Goal: Information Seeking & Learning: Learn about a topic

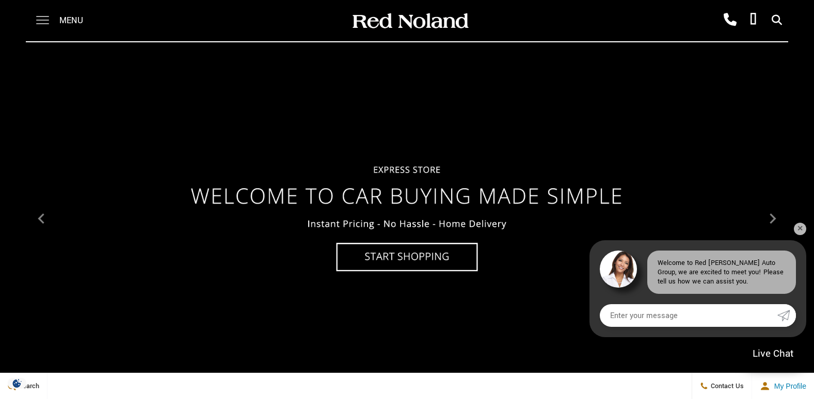
click at [38, 17] on span at bounding box center [42, 16] width 13 height 1
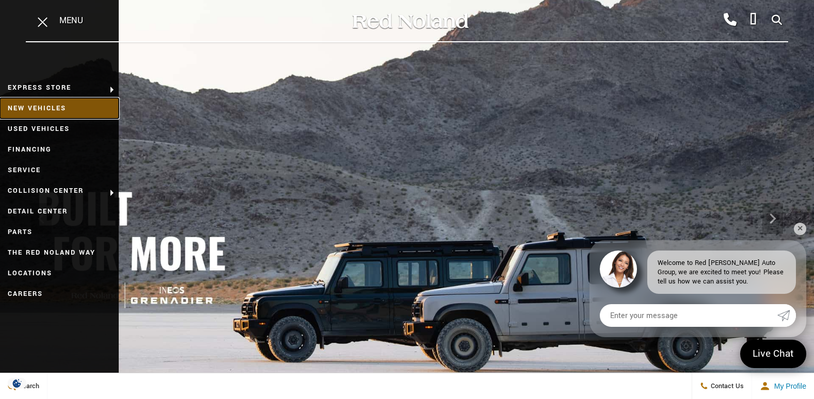
click at [63, 109] on link "New Vehicles" at bounding box center [59, 108] width 119 height 21
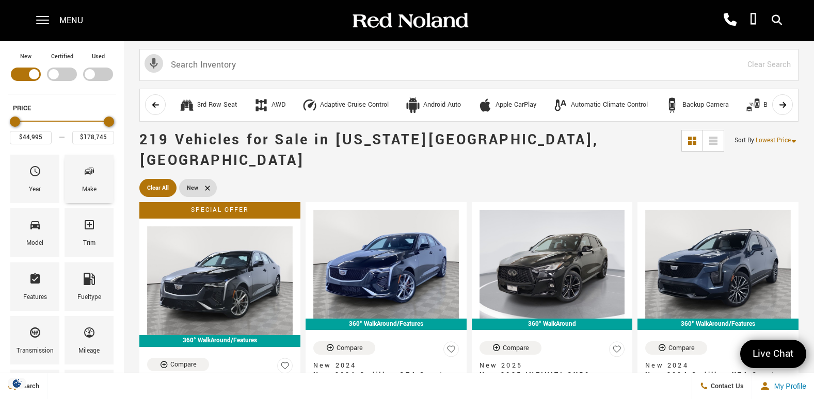
click at [89, 186] on div "Make" at bounding box center [89, 189] width 14 height 11
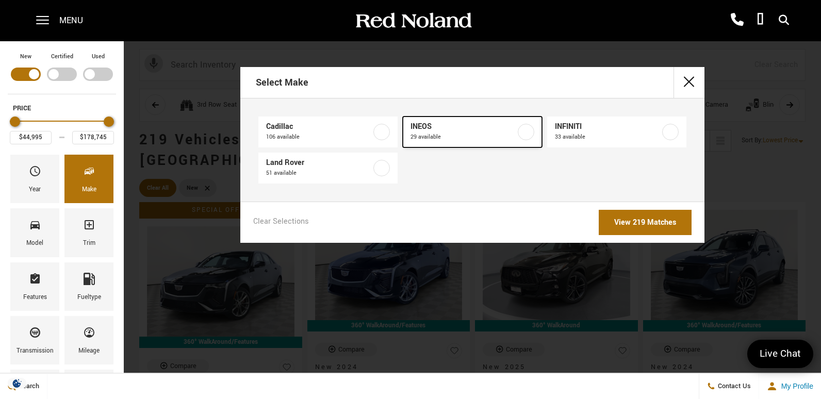
click at [451, 127] on span "INEOS" at bounding box center [463, 127] width 105 height 10
type input "$78,663"
type input "$99,895"
checkbox input "true"
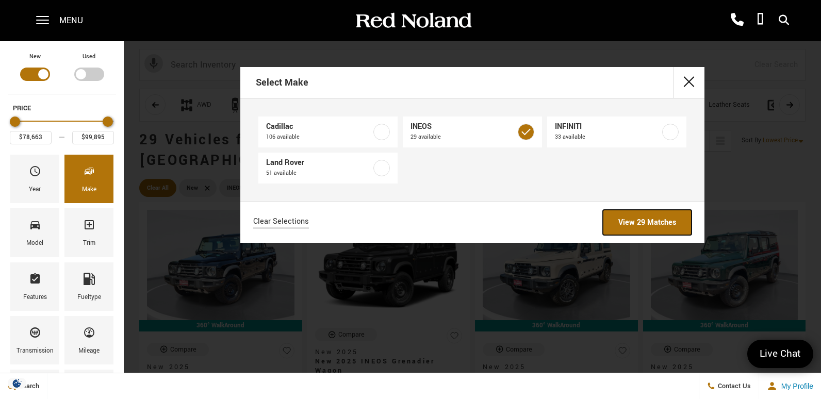
click at [658, 223] on link "View 29 Matches" at bounding box center [647, 222] width 89 height 25
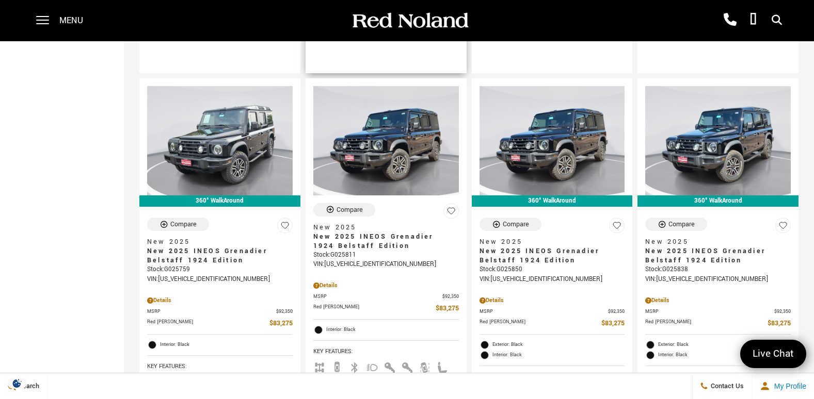
scroll to position [516, 0]
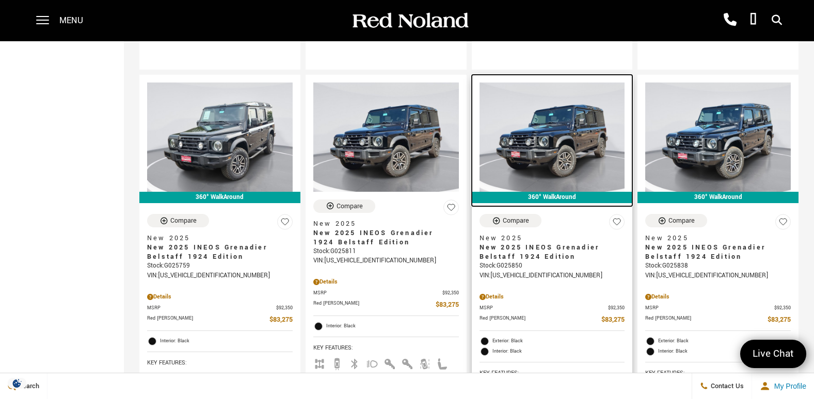
click at [583, 143] on img at bounding box center [551, 137] width 145 height 109
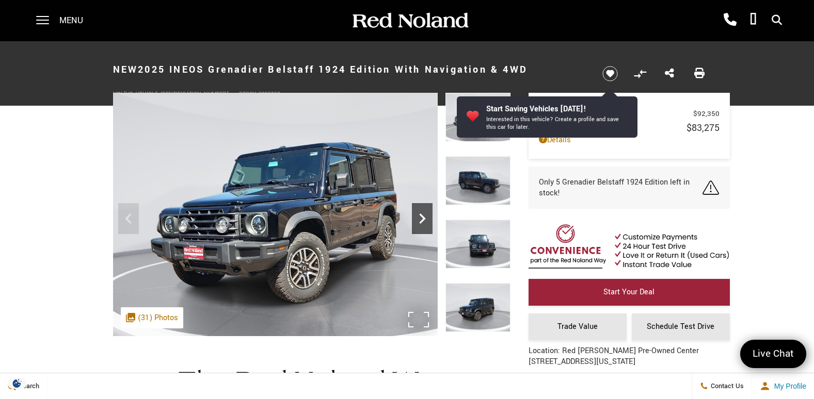
click at [423, 215] on icon "Next" at bounding box center [422, 218] width 21 height 21
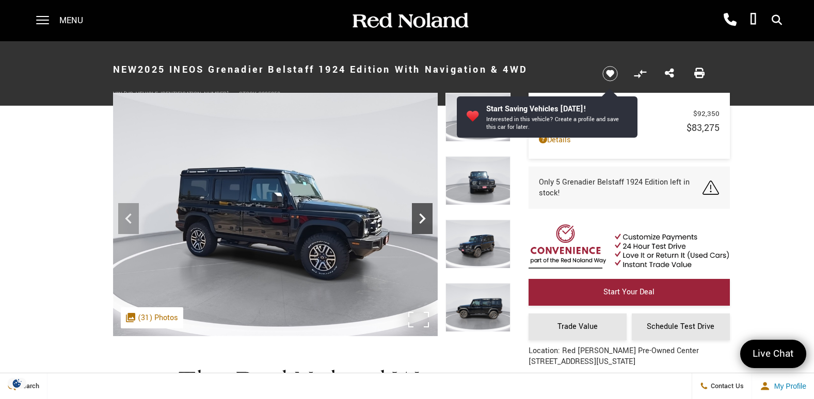
click at [419, 217] on icon "Next" at bounding box center [422, 218] width 21 height 21
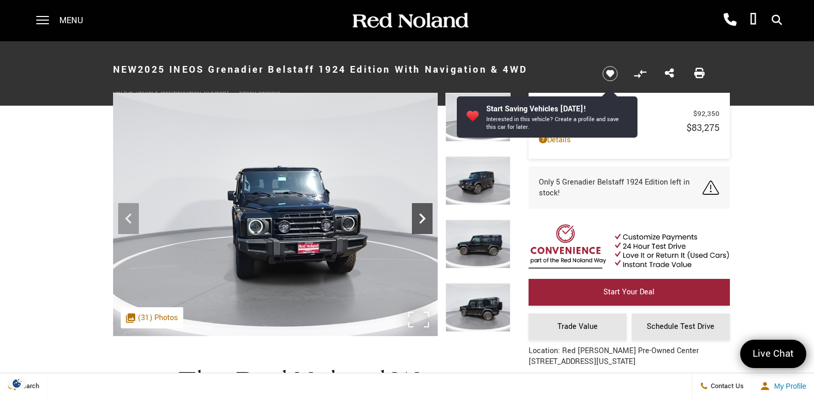
click at [419, 217] on icon "Next" at bounding box center [422, 218] width 21 height 21
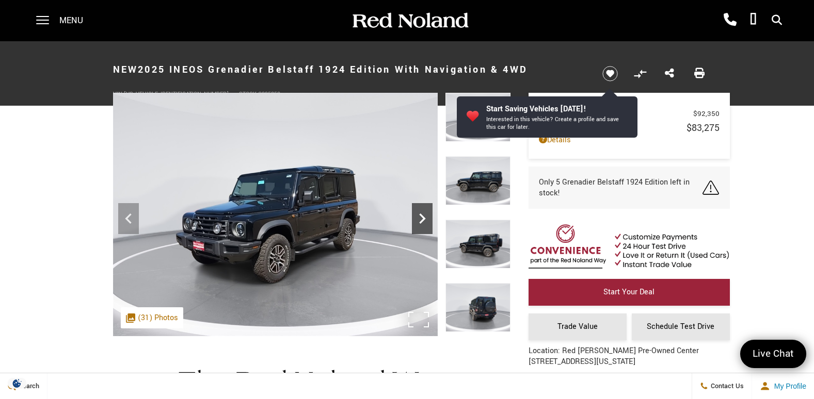
click at [419, 217] on icon "Next" at bounding box center [422, 218] width 21 height 21
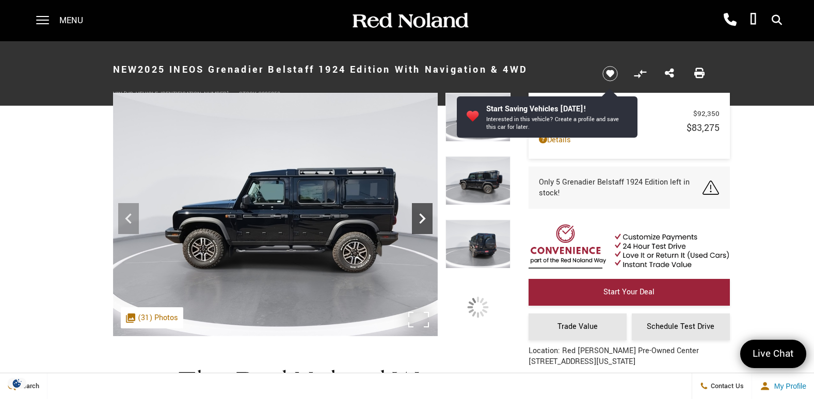
click at [419, 217] on icon "Next" at bounding box center [422, 218] width 21 height 21
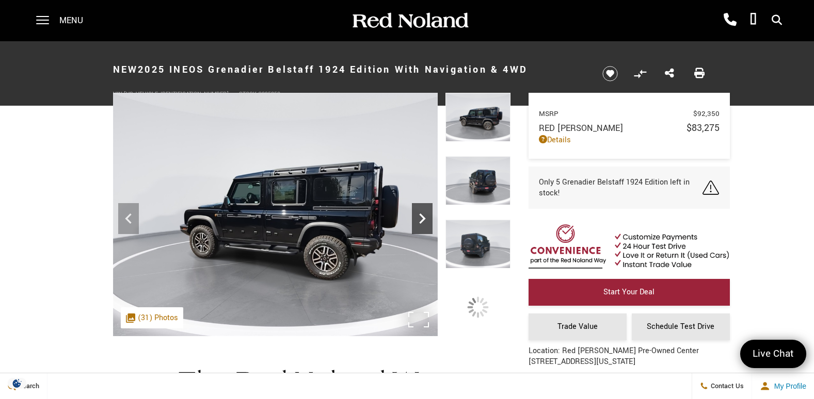
click at [419, 217] on icon "Next" at bounding box center [422, 218] width 21 height 21
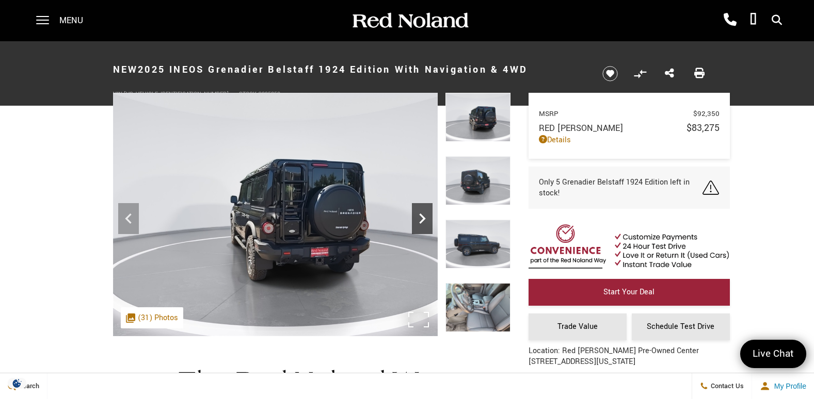
click at [419, 217] on icon "Next" at bounding box center [422, 218] width 21 height 21
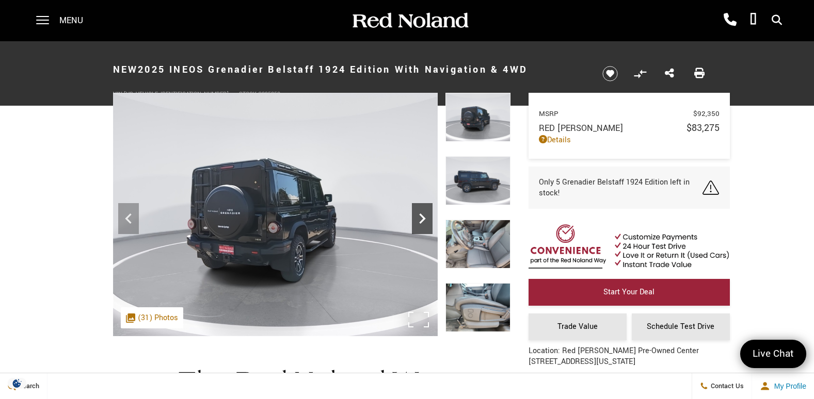
click at [424, 220] on icon "Next" at bounding box center [422, 218] width 21 height 21
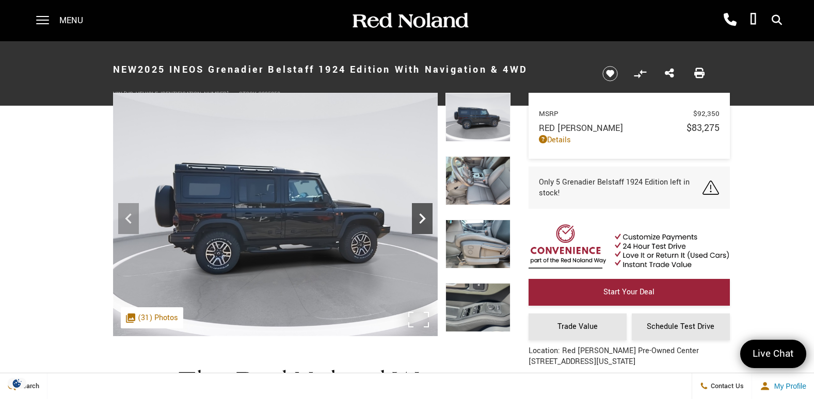
click at [424, 220] on icon "Next" at bounding box center [422, 219] width 6 height 10
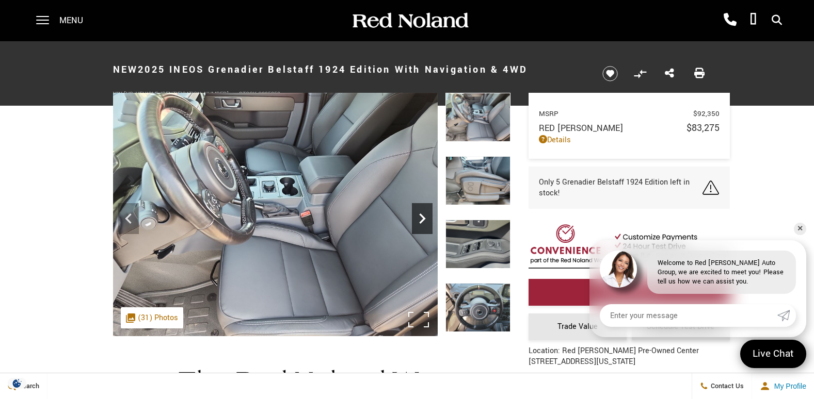
click at [424, 220] on icon "Next" at bounding box center [422, 219] width 6 height 10
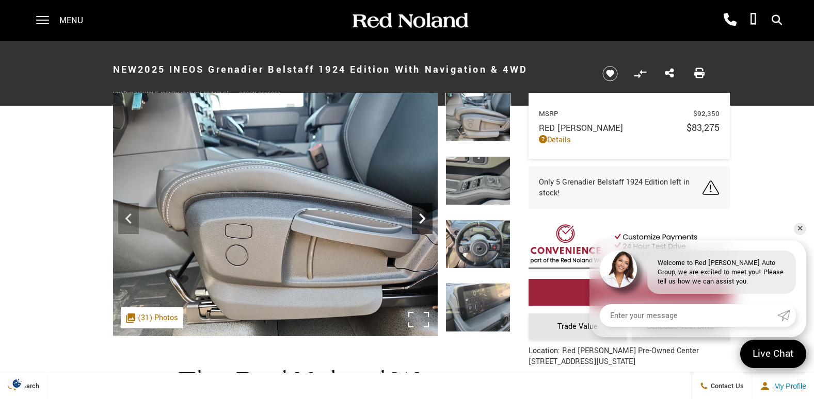
click at [424, 220] on icon "Next" at bounding box center [422, 219] width 6 height 10
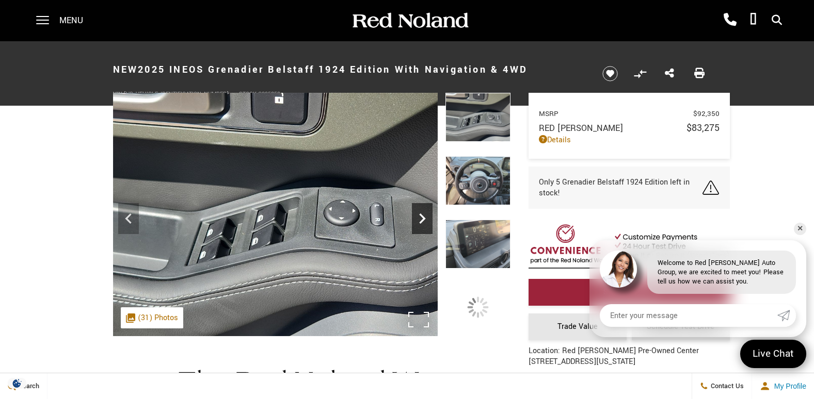
click at [424, 220] on icon "Next" at bounding box center [422, 219] width 6 height 10
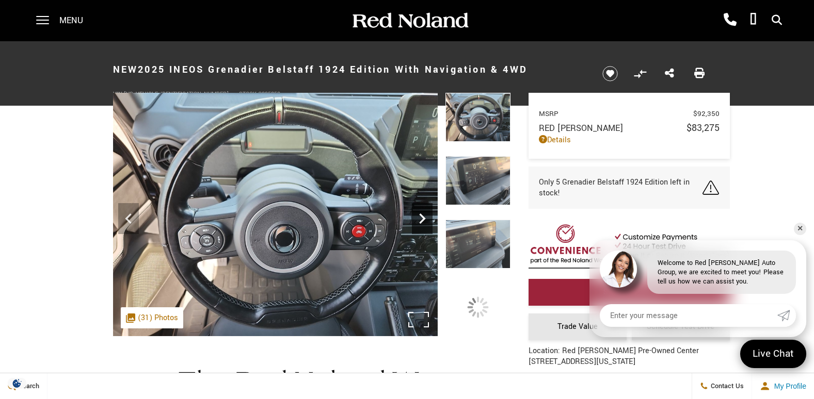
click at [424, 220] on icon "Next" at bounding box center [422, 219] width 6 height 10
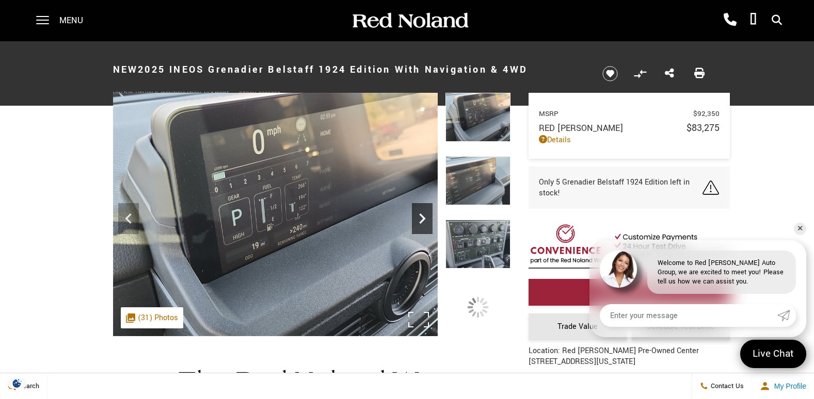
click at [424, 220] on icon "Next" at bounding box center [422, 219] width 6 height 10
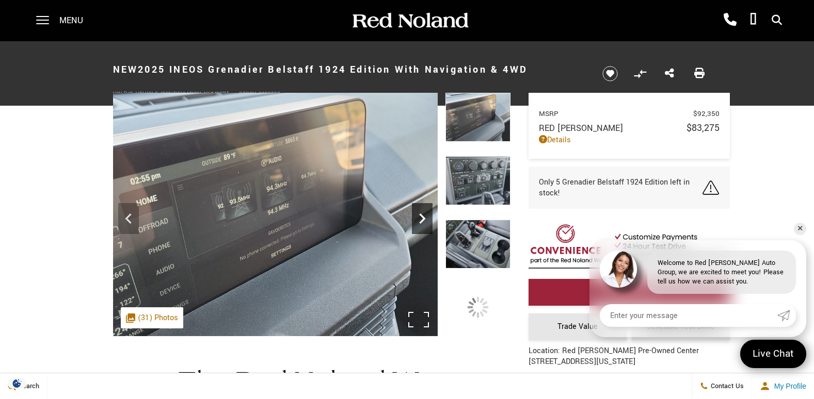
click at [424, 220] on icon "Next" at bounding box center [422, 219] width 6 height 10
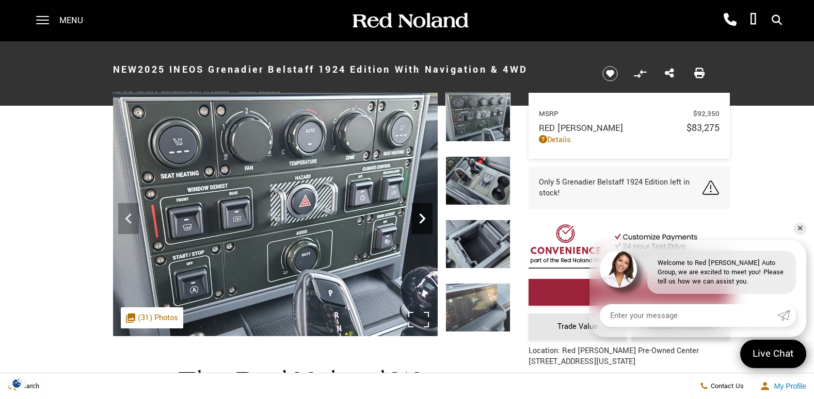
click at [424, 220] on icon "Next" at bounding box center [422, 219] width 6 height 10
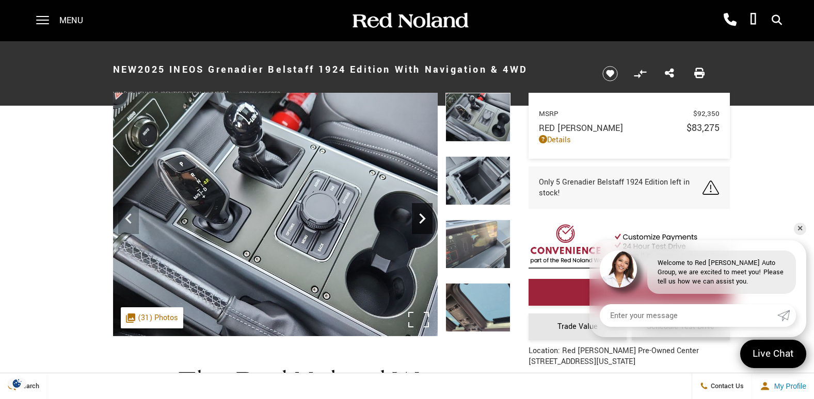
click at [424, 220] on icon "Next" at bounding box center [422, 219] width 6 height 10
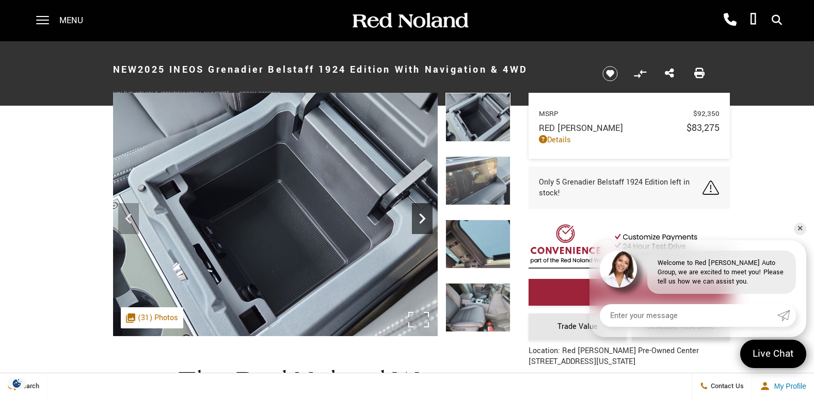
click at [424, 220] on icon "Next" at bounding box center [422, 219] width 6 height 10
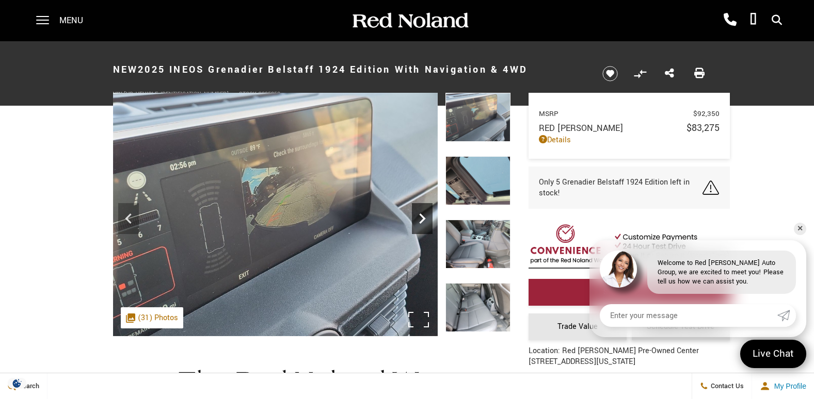
click at [424, 220] on icon "Next" at bounding box center [422, 219] width 6 height 10
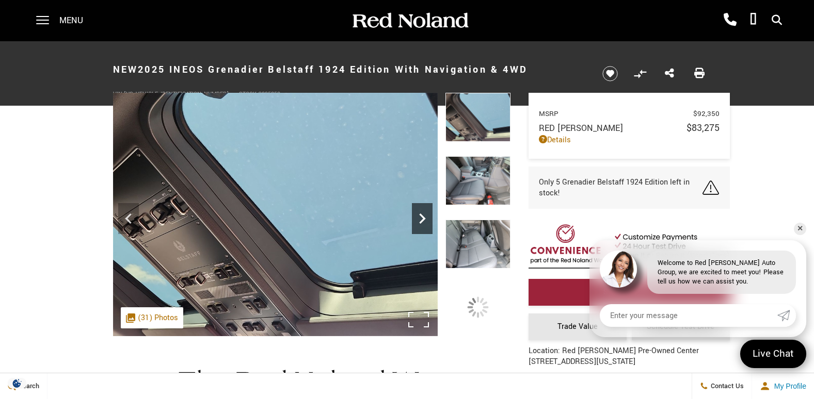
click at [424, 220] on icon "Next" at bounding box center [422, 219] width 6 height 10
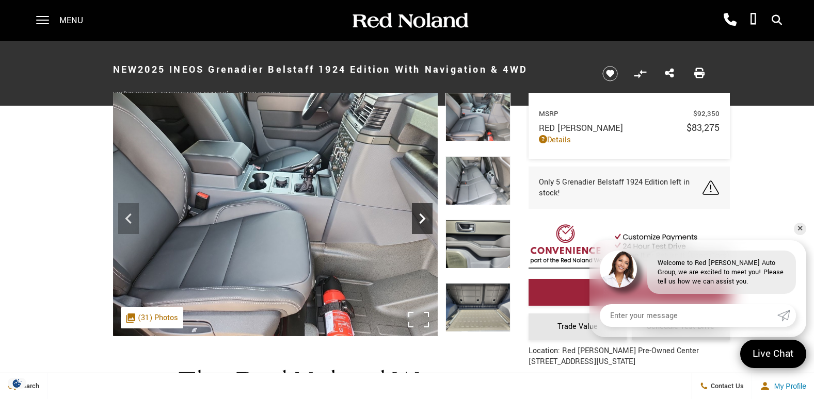
click at [424, 220] on icon "Next" at bounding box center [422, 219] width 6 height 10
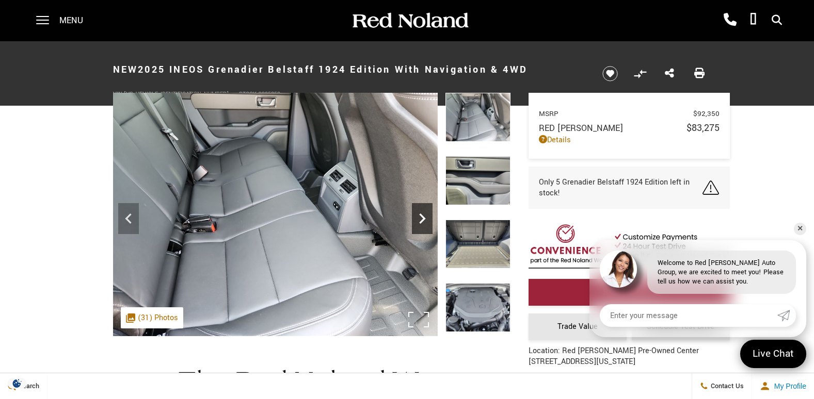
click at [424, 220] on icon "Next" at bounding box center [422, 219] width 6 height 10
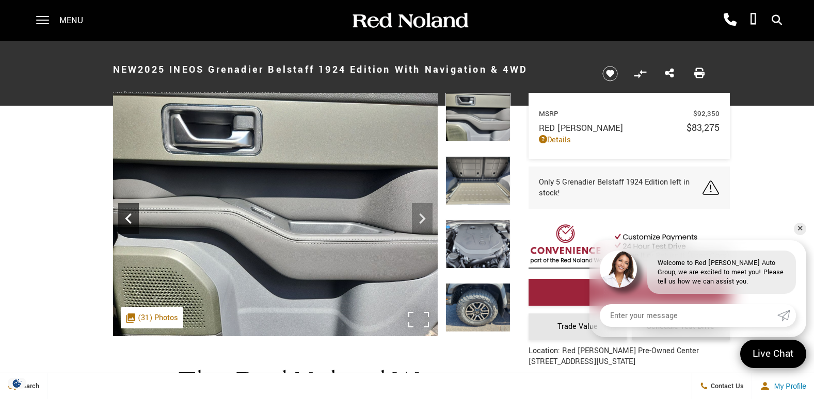
click at [129, 216] on icon "Previous" at bounding box center [128, 219] width 6 height 10
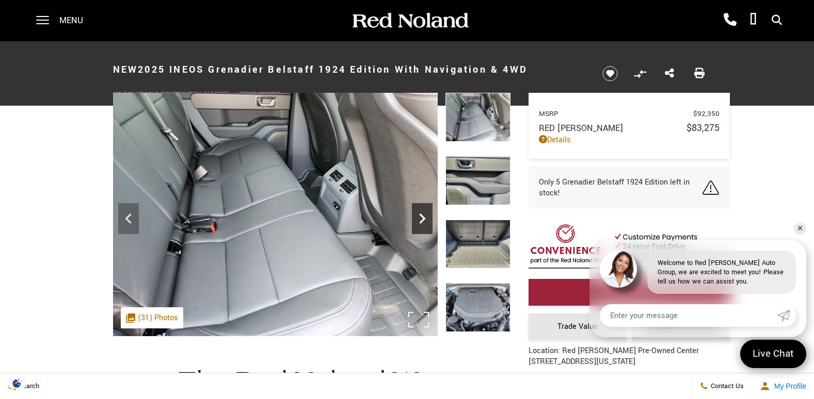
click at [427, 221] on icon "Next" at bounding box center [422, 218] width 21 height 21
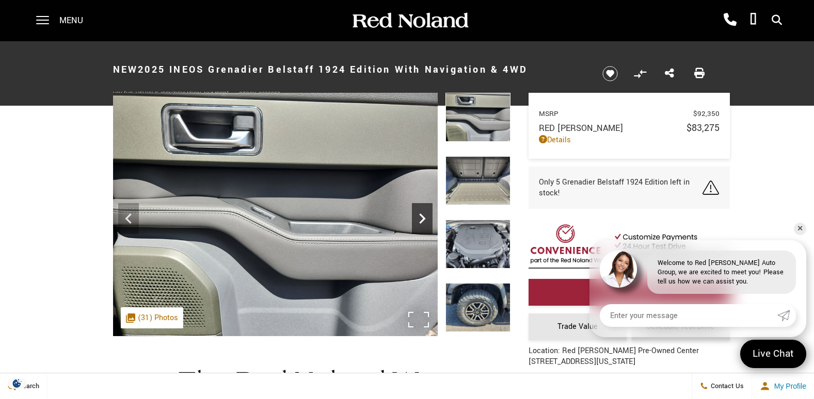
click at [427, 221] on icon "Next" at bounding box center [422, 218] width 21 height 21
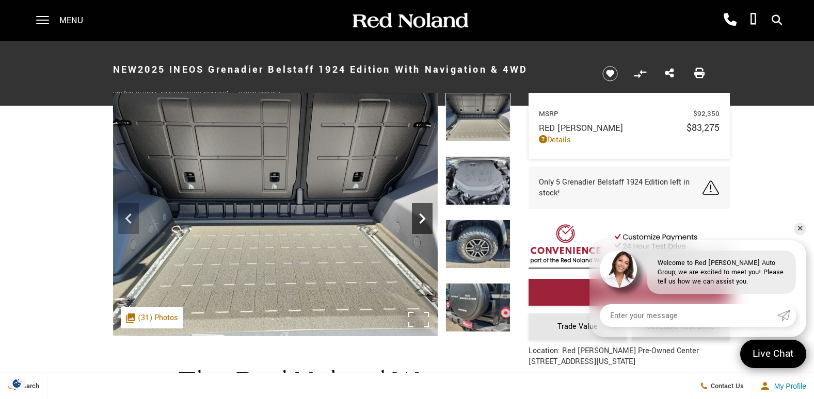
click at [427, 221] on icon "Next" at bounding box center [422, 218] width 21 height 21
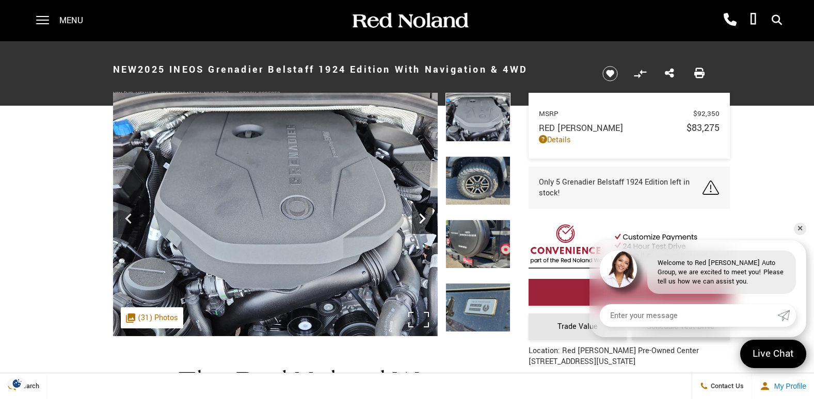
click at [427, 221] on icon "Next" at bounding box center [422, 218] width 21 height 21
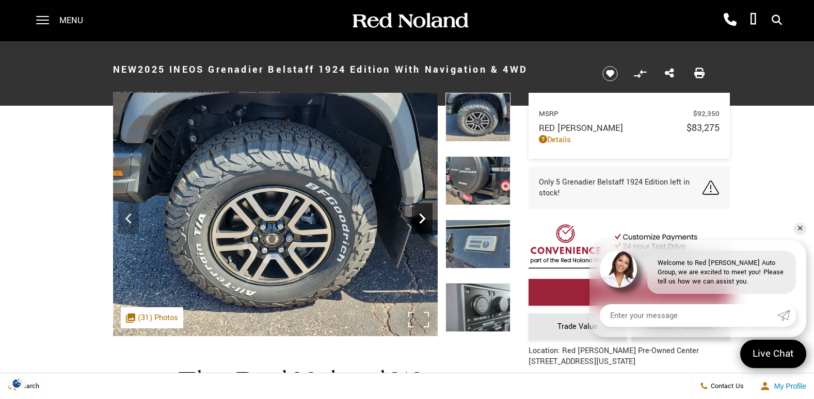
click at [424, 221] on icon "Next" at bounding box center [422, 218] width 21 height 21
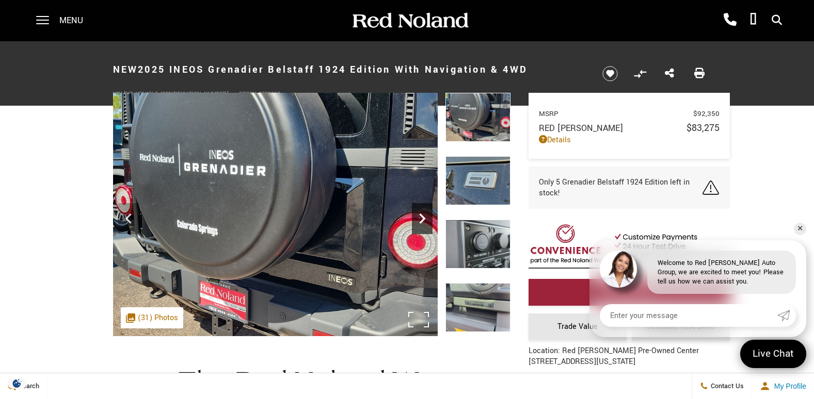
click at [424, 221] on icon "Next" at bounding box center [422, 218] width 21 height 21
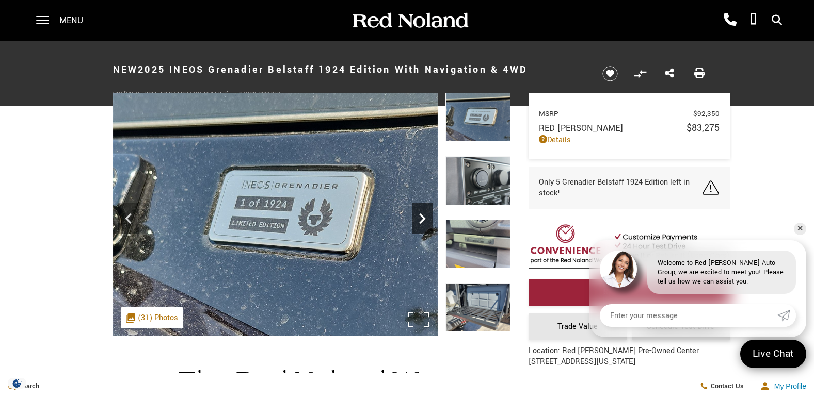
click at [424, 221] on icon "Next" at bounding box center [422, 218] width 21 height 21
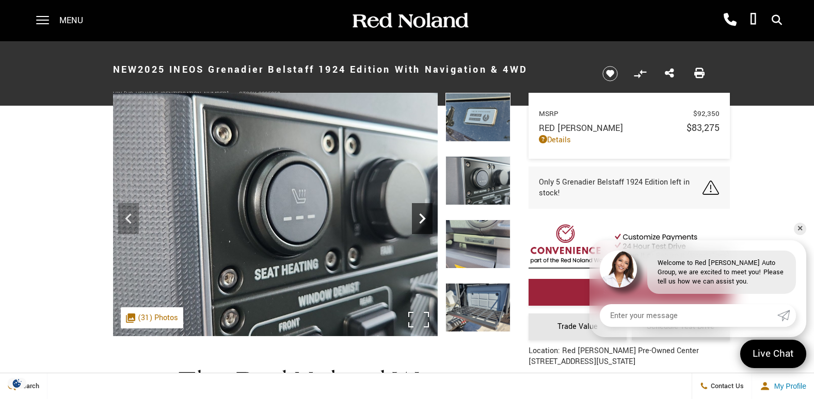
click at [424, 221] on icon "Next" at bounding box center [422, 218] width 21 height 21
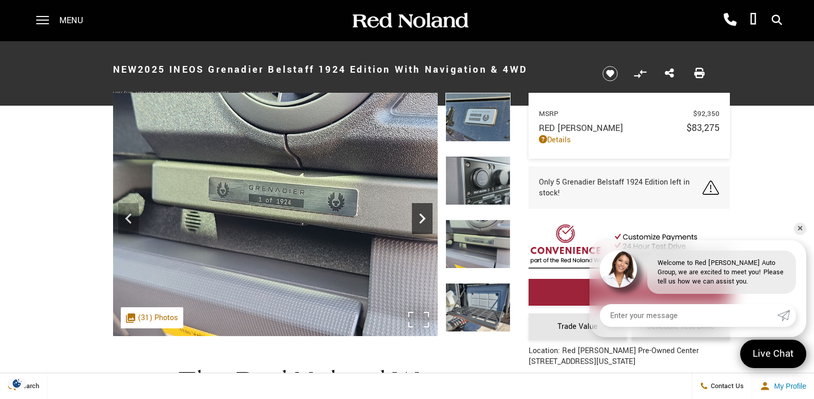
click at [424, 221] on icon "Next" at bounding box center [422, 218] width 21 height 21
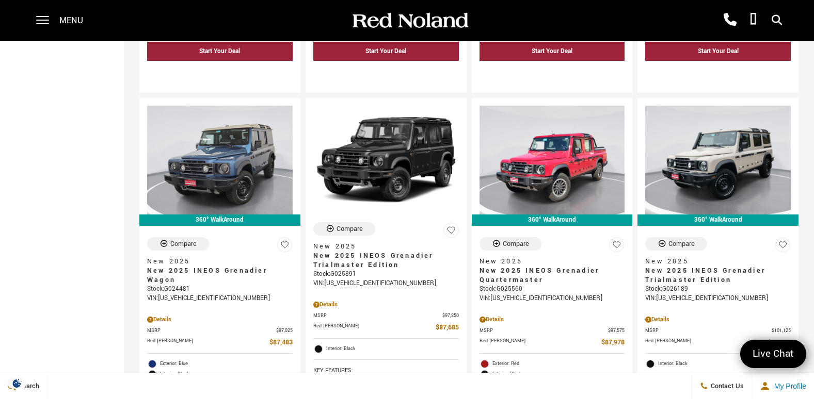
scroll to position [1599, 0]
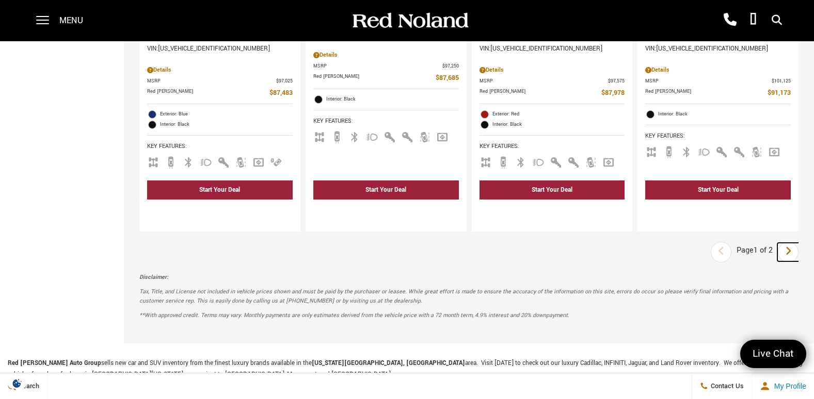
click at [791, 243] on icon "next page" at bounding box center [788, 251] width 7 height 17
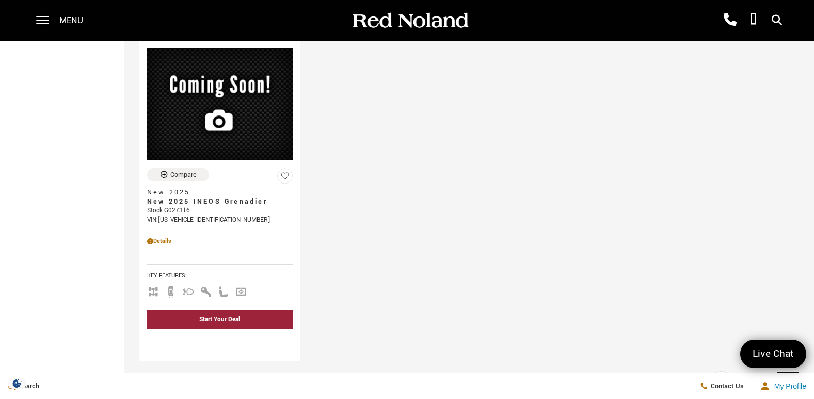
scroll to position [1187, 0]
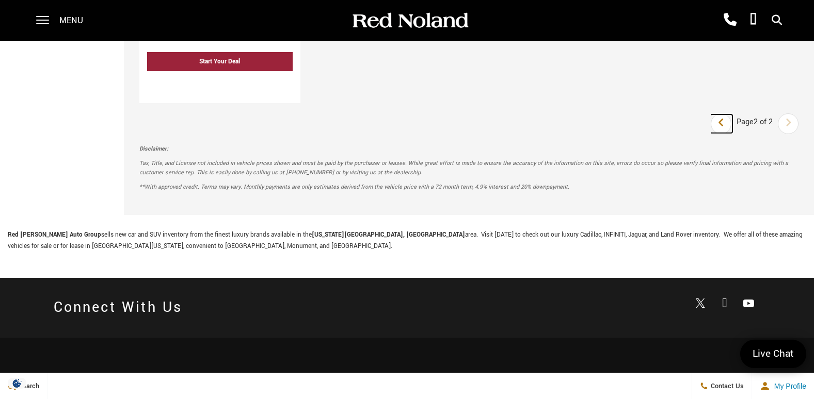
click at [723, 115] on link "Last" at bounding box center [721, 124] width 22 height 19
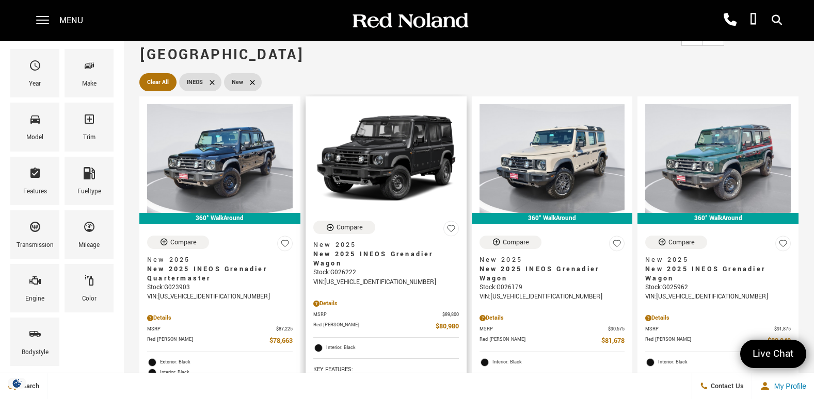
scroll to position [52, 0]
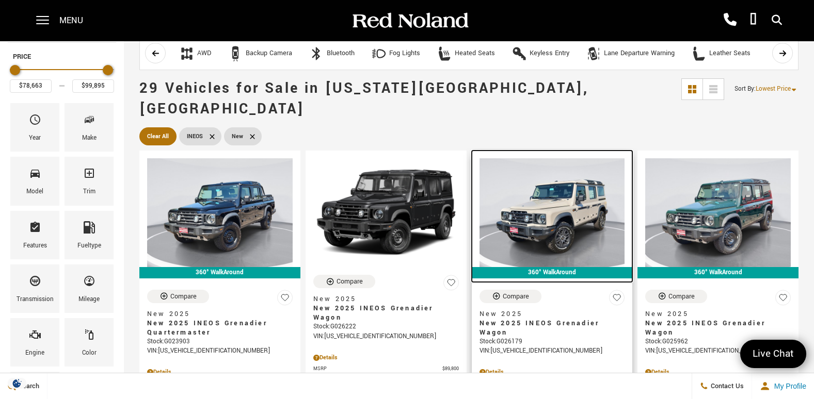
click at [559, 202] on img at bounding box center [551, 212] width 145 height 109
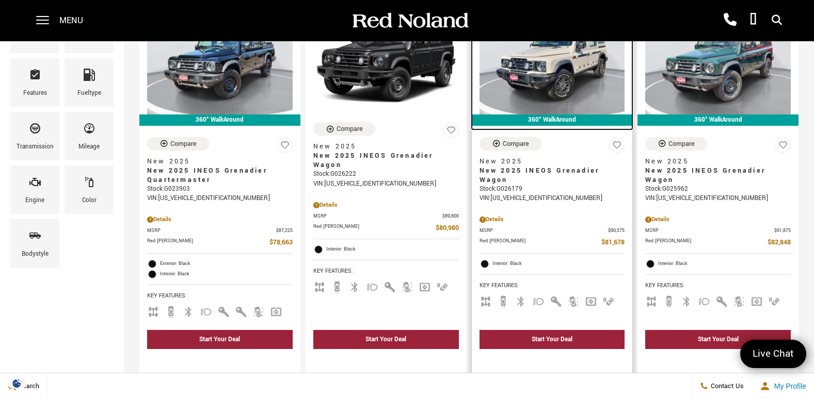
scroll to position [206, 0]
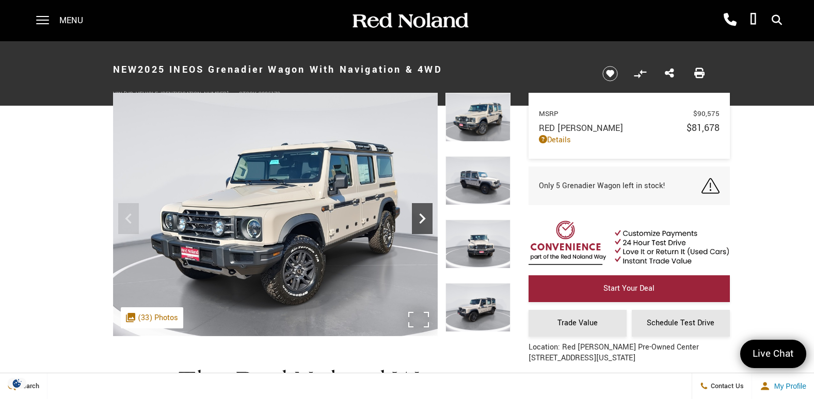
click at [424, 219] on icon "Next" at bounding box center [422, 219] width 6 height 10
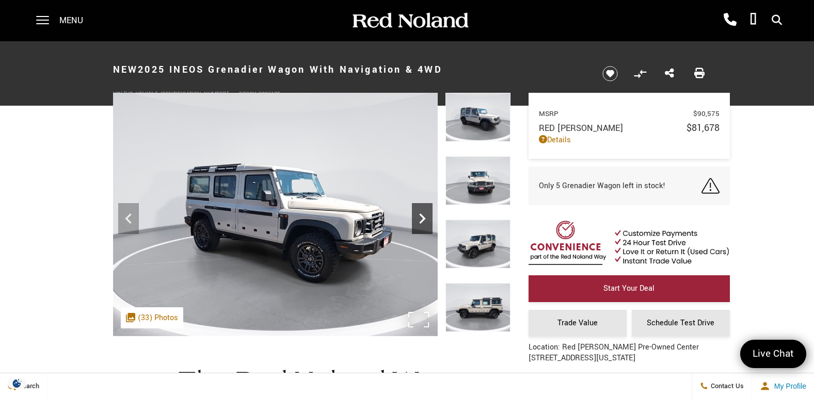
click at [420, 219] on icon "Next" at bounding box center [422, 218] width 21 height 21
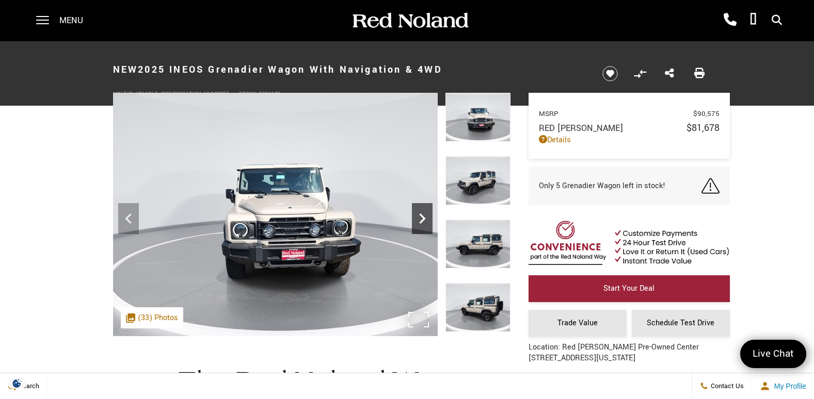
click at [420, 219] on icon "Next" at bounding box center [422, 218] width 21 height 21
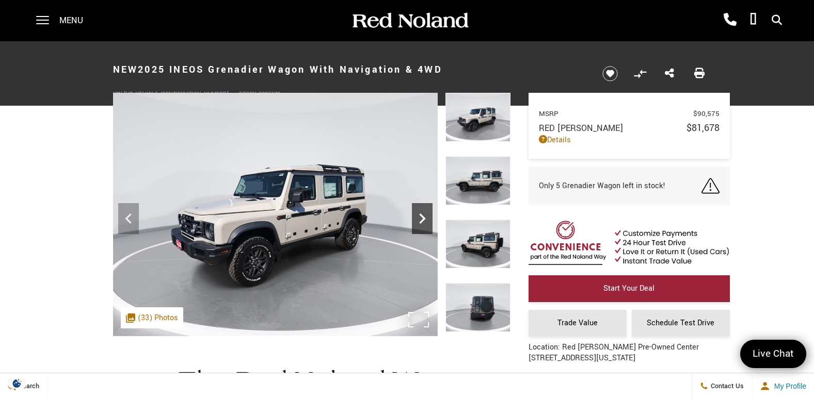
click at [420, 219] on icon "Next" at bounding box center [422, 218] width 21 height 21
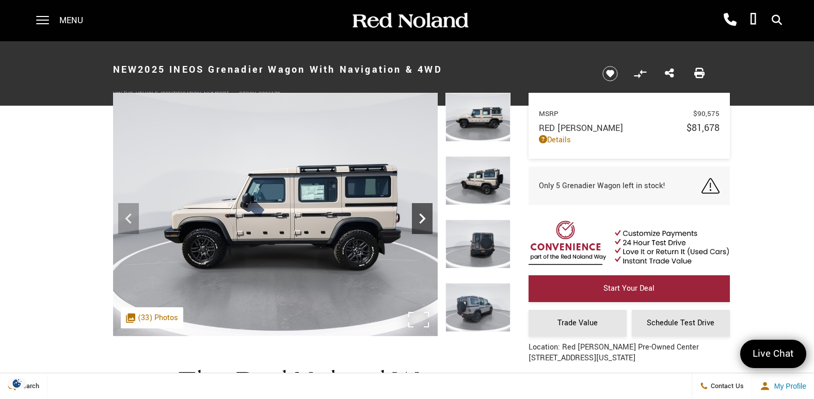
click at [420, 219] on icon "Next" at bounding box center [422, 218] width 21 height 21
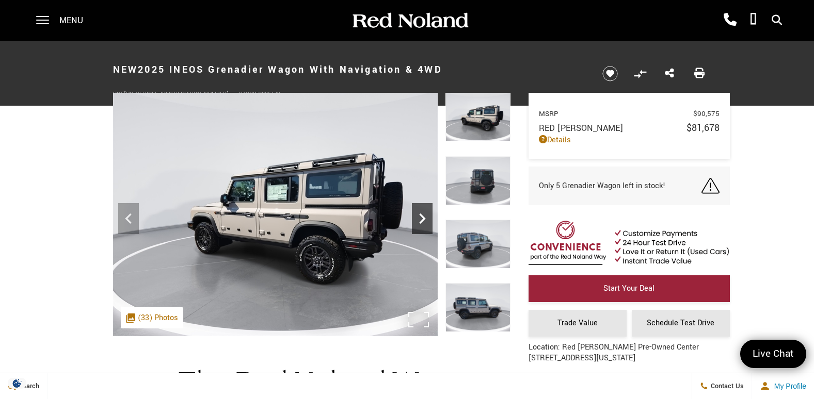
click at [429, 219] on icon "Next" at bounding box center [422, 218] width 21 height 21
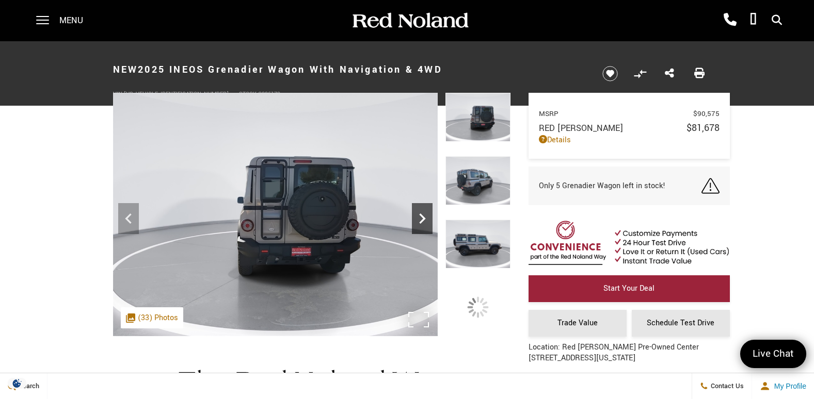
click at [426, 219] on icon "Next" at bounding box center [422, 218] width 21 height 21
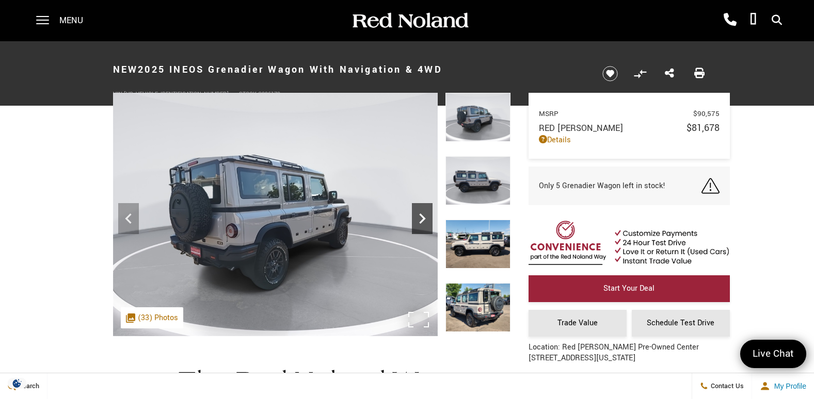
click at [426, 219] on icon "Next" at bounding box center [422, 218] width 21 height 21
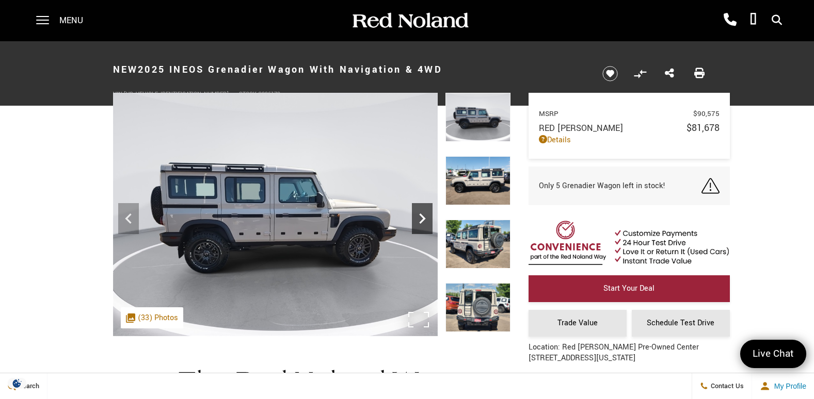
click at [426, 219] on icon "Next" at bounding box center [422, 218] width 21 height 21
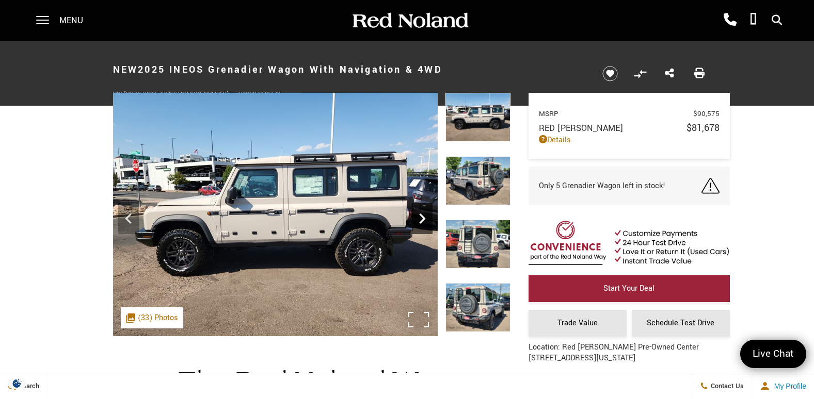
click at [426, 219] on icon "Next" at bounding box center [422, 218] width 21 height 21
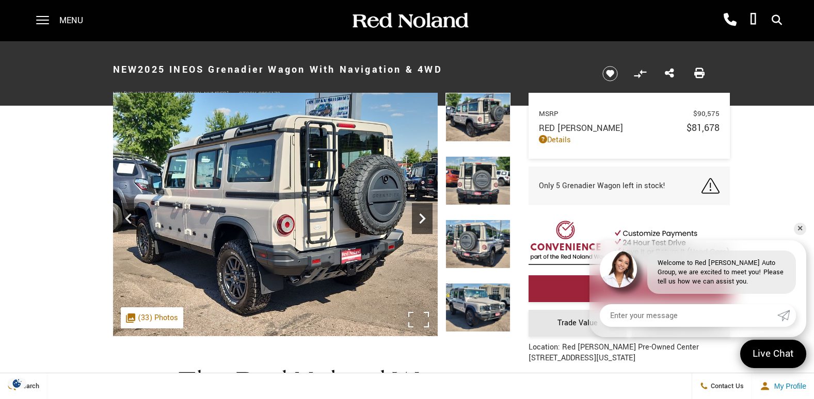
click at [426, 219] on icon "Next" at bounding box center [422, 218] width 21 height 21
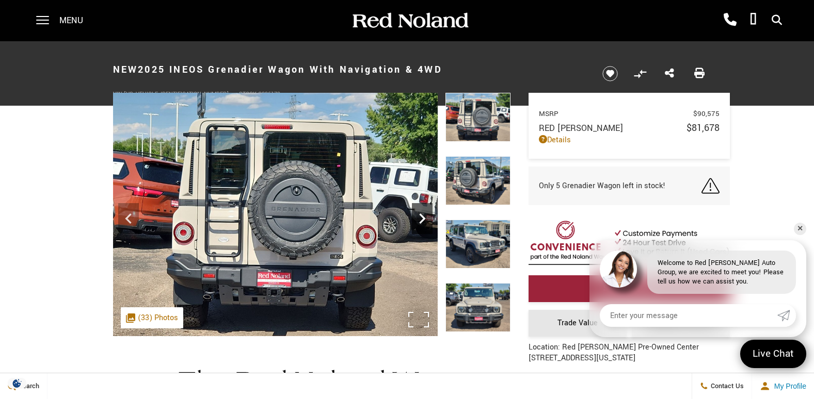
click at [426, 219] on icon "Next" at bounding box center [422, 218] width 21 height 21
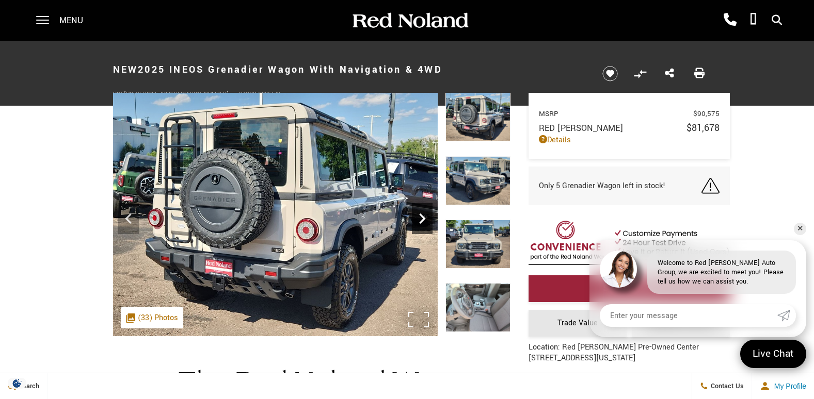
click at [426, 219] on icon "Next" at bounding box center [422, 218] width 21 height 21
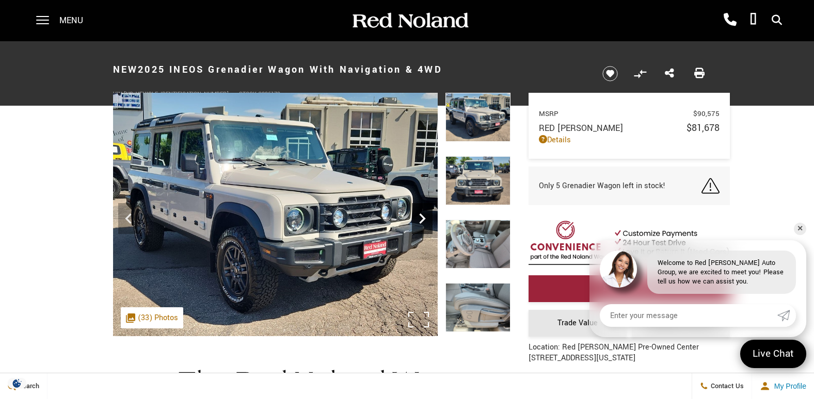
click at [426, 219] on icon "Next" at bounding box center [422, 218] width 21 height 21
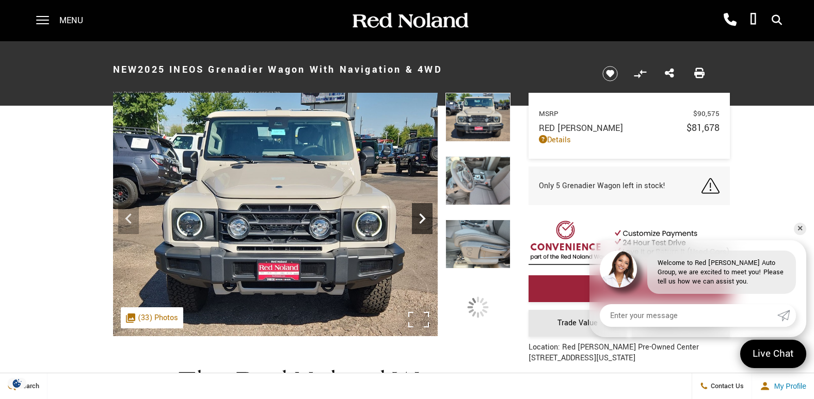
click at [426, 219] on icon "Next" at bounding box center [422, 218] width 21 height 21
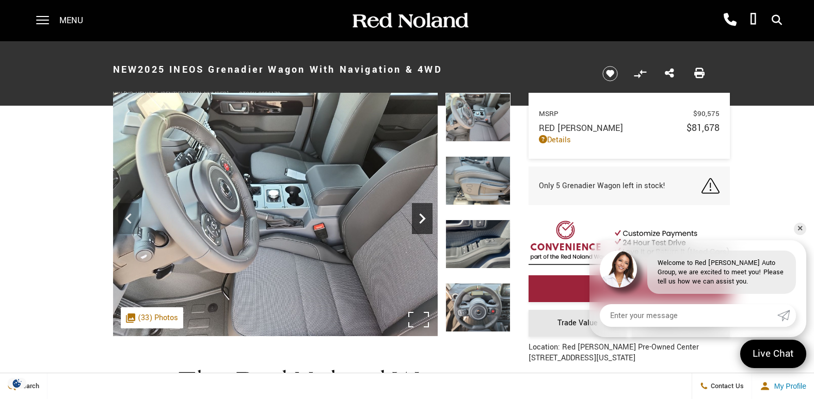
click at [426, 219] on icon "Next" at bounding box center [422, 218] width 21 height 21
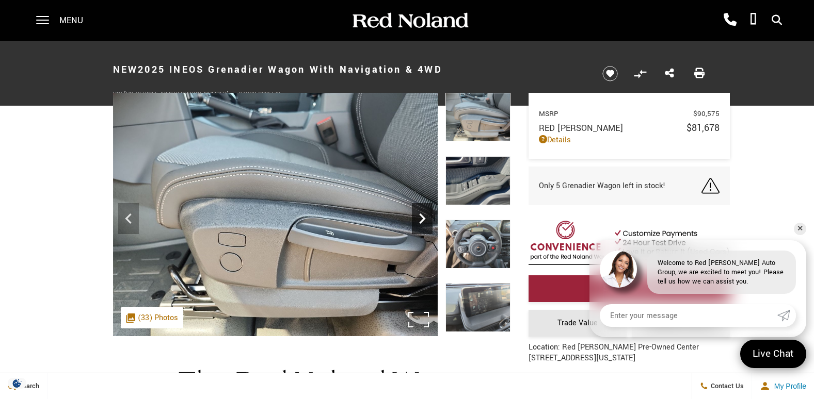
click at [426, 219] on icon "Next" at bounding box center [422, 218] width 21 height 21
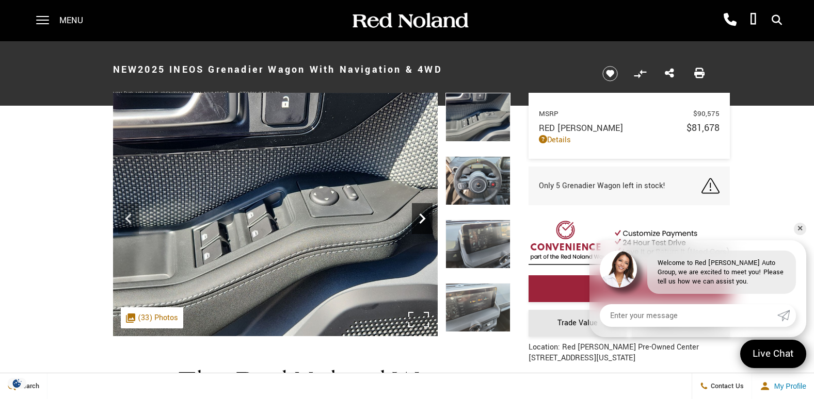
click at [426, 219] on icon "Next" at bounding box center [422, 218] width 21 height 21
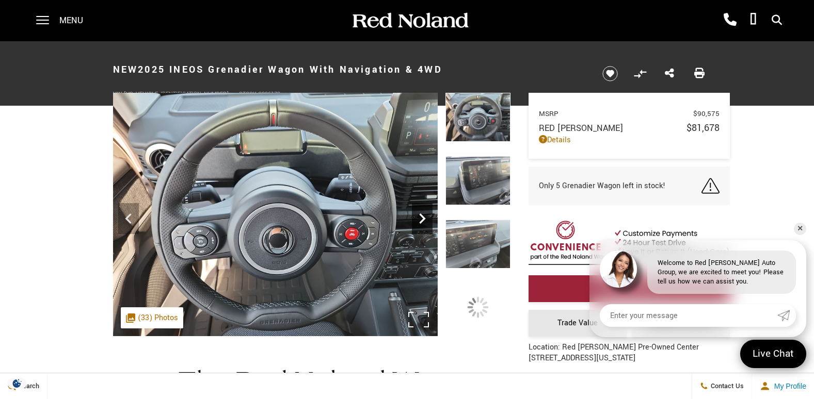
click at [426, 219] on icon "Next" at bounding box center [422, 218] width 21 height 21
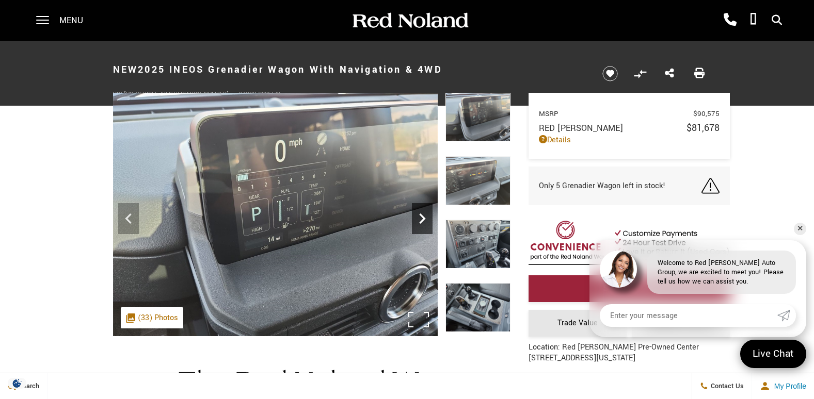
click at [426, 219] on icon "Next" at bounding box center [422, 218] width 21 height 21
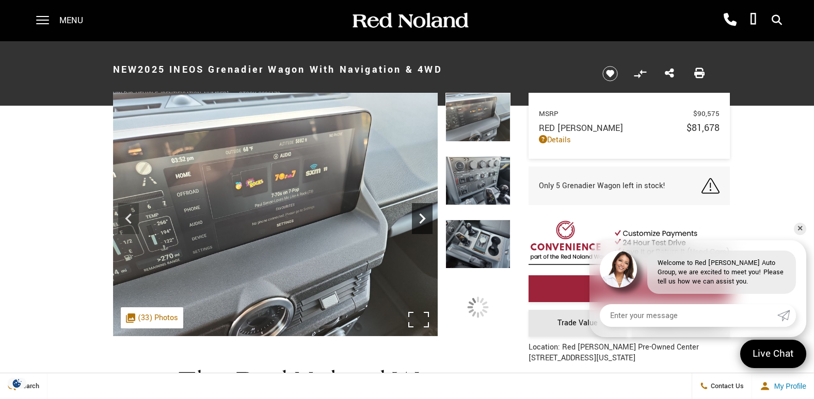
click at [426, 219] on icon "Next" at bounding box center [422, 218] width 21 height 21
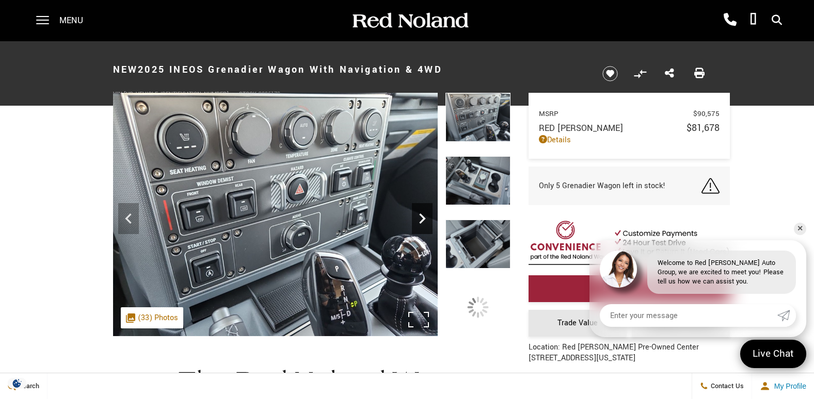
click at [426, 219] on icon "Next" at bounding box center [422, 218] width 21 height 21
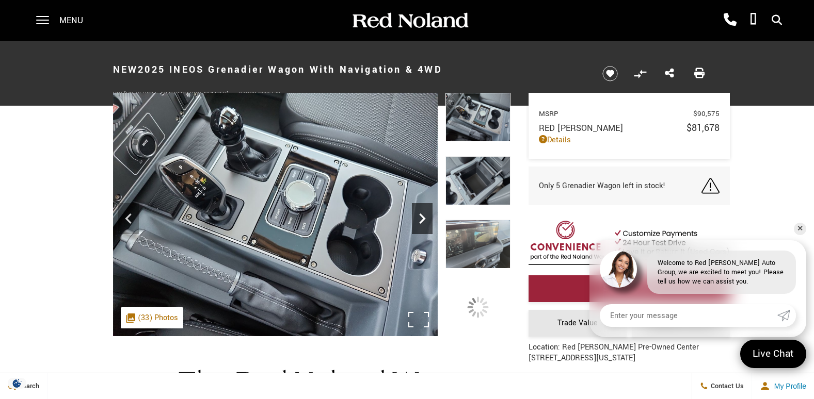
click at [426, 219] on icon "Next" at bounding box center [422, 218] width 21 height 21
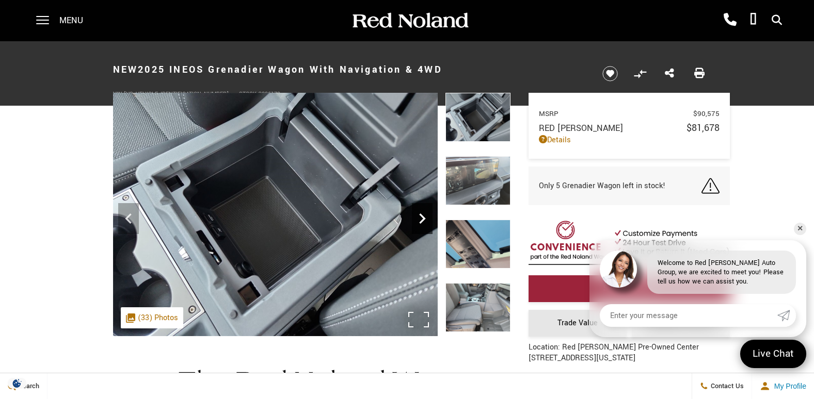
click at [426, 219] on icon "Next" at bounding box center [422, 218] width 21 height 21
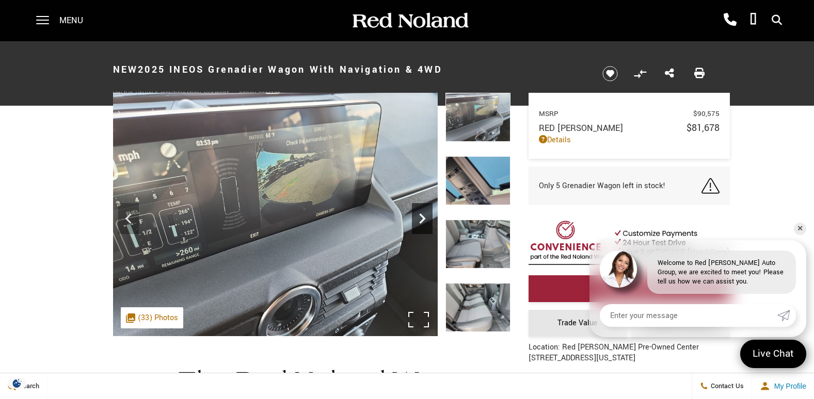
click at [426, 219] on icon "Next" at bounding box center [422, 218] width 21 height 21
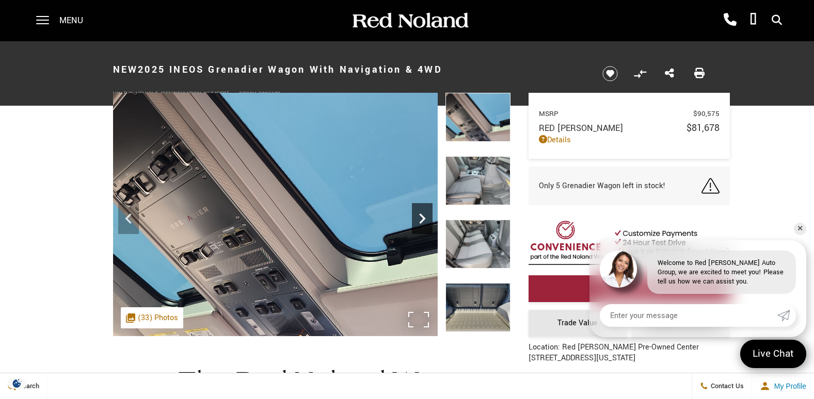
click at [426, 219] on icon "Next" at bounding box center [422, 218] width 21 height 21
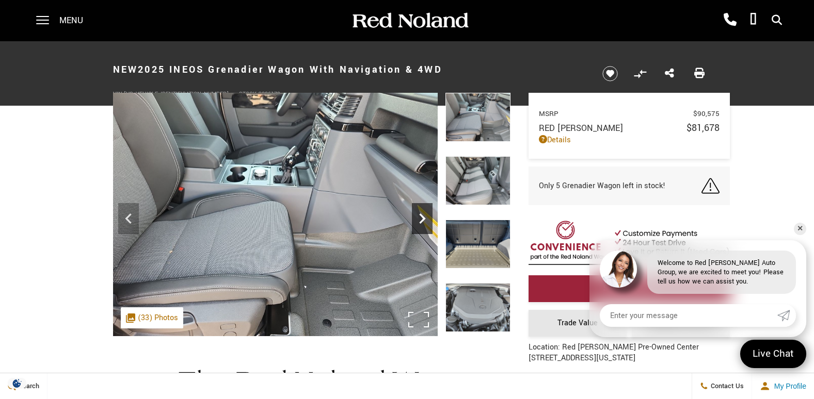
click at [426, 219] on icon "Next" at bounding box center [422, 218] width 21 height 21
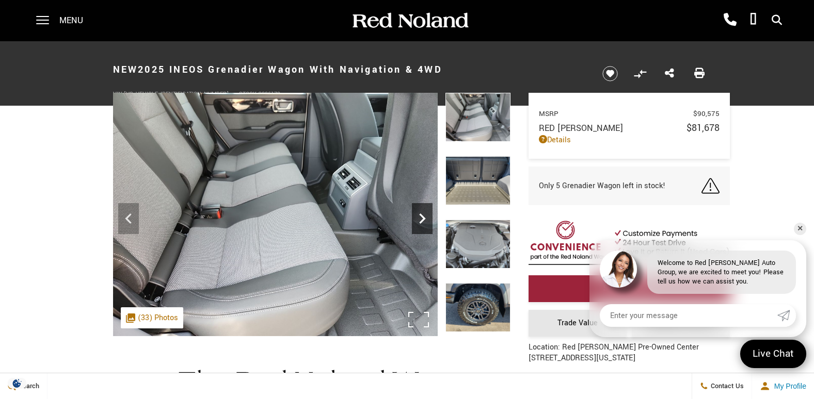
click at [426, 219] on icon "Next" at bounding box center [422, 218] width 21 height 21
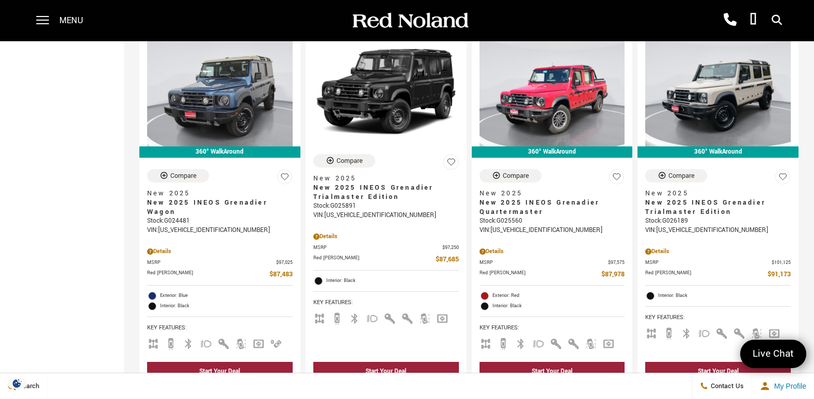
scroll to position [1599, 0]
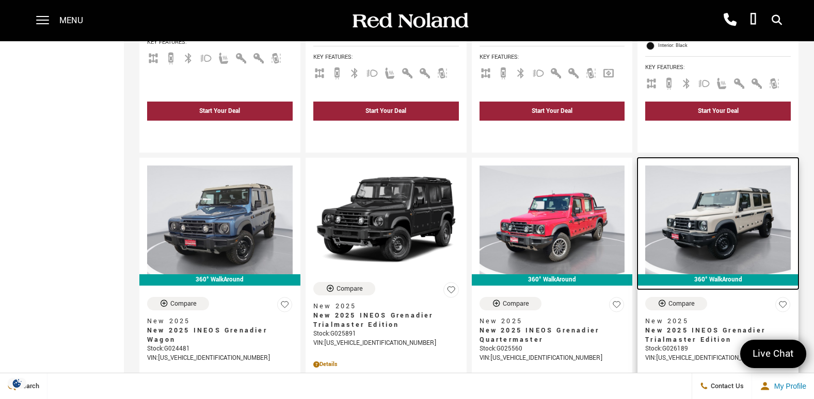
click at [741, 189] on img at bounding box center [717, 220] width 145 height 109
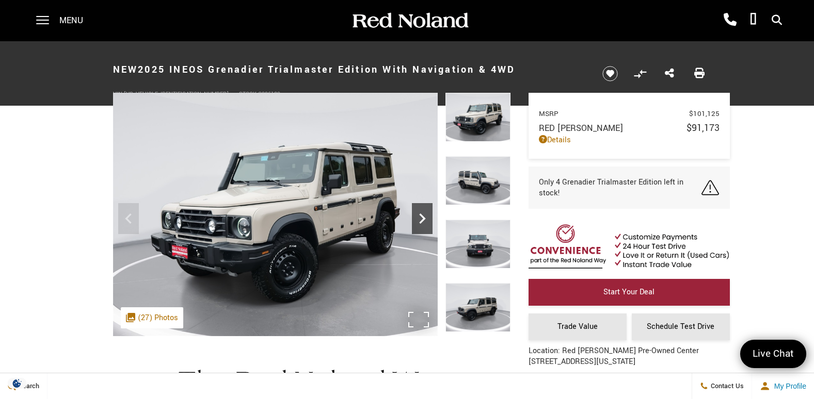
click at [418, 218] on icon "Next" at bounding box center [422, 218] width 21 height 21
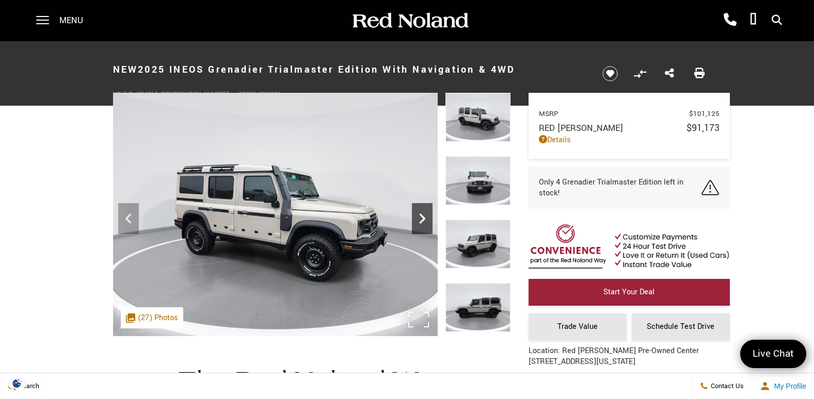
click at [420, 218] on icon "Next" at bounding box center [422, 218] width 21 height 21
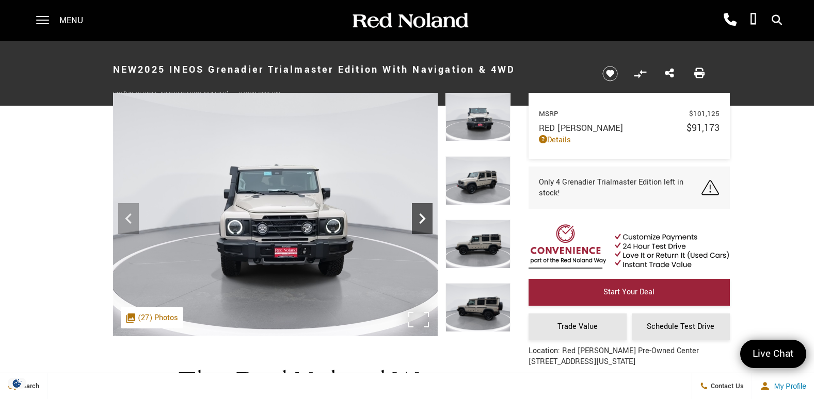
click at [420, 218] on icon "Next" at bounding box center [422, 218] width 21 height 21
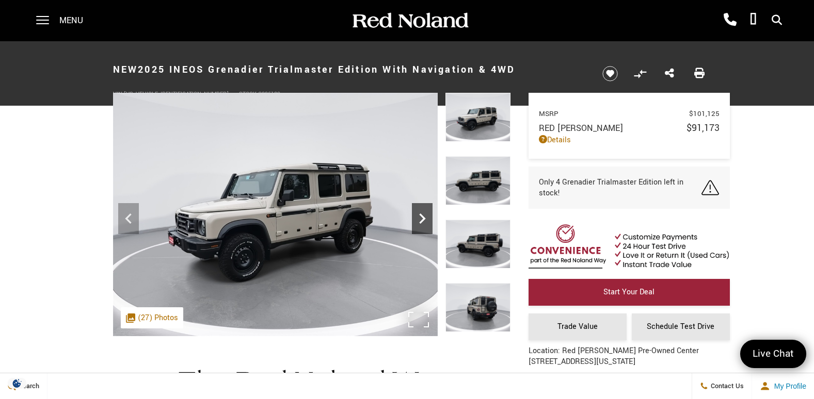
click at [420, 218] on icon "Next" at bounding box center [422, 218] width 21 height 21
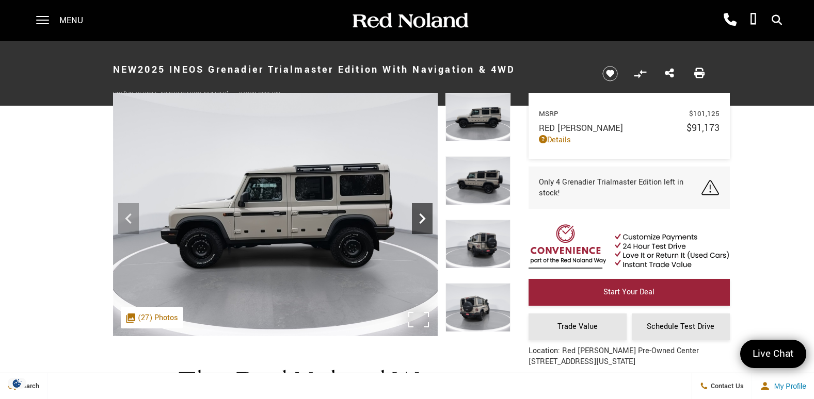
click at [420, 218] on icon "Next" at bounding box center [422, 218] width 21 height 21
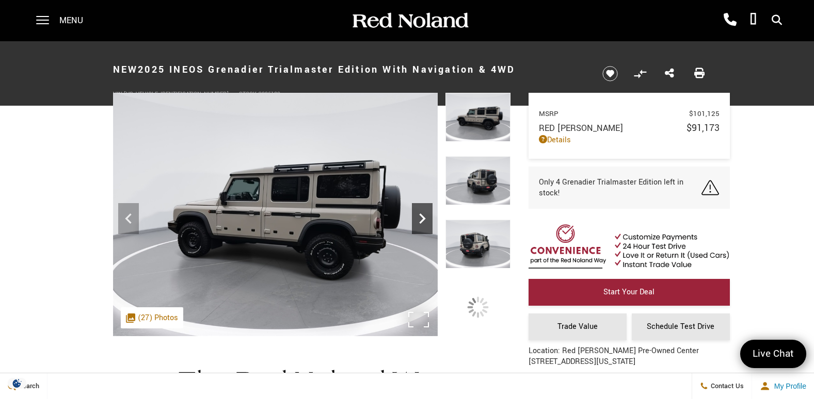
click at [422, 218] on icon "Next" at bounding box center [422, 218] width 21 height 21
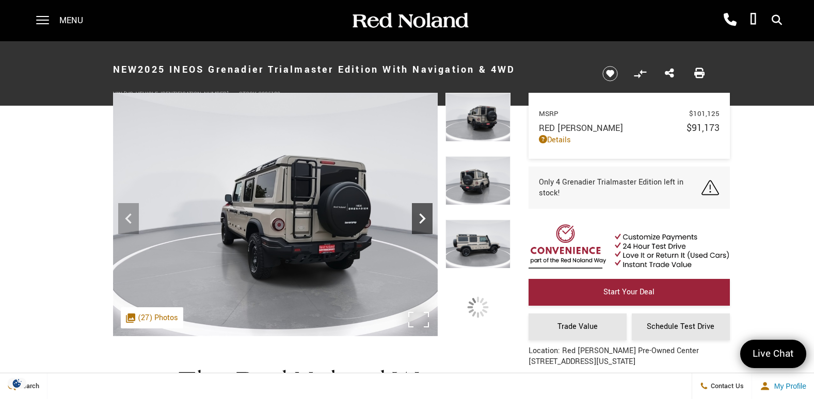
click at [423, 223] on icon "Next" at bounding box center [422, 218] width 21 height 21
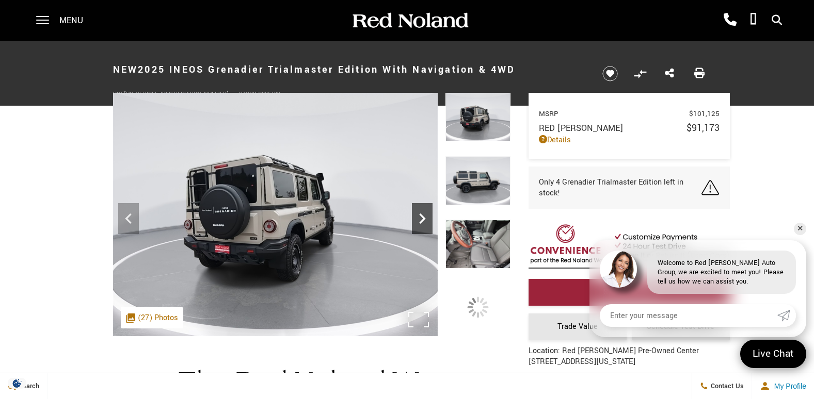
click at [423, 223] on icon "Next" at bounding box center [422, 218] width 21 height 21
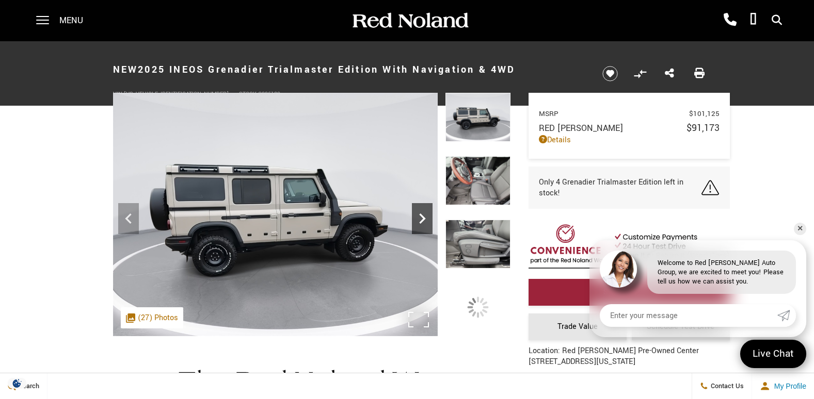
click at [423, 223] on icon "Next" at bounding box center [422, 218] width 21 height 21
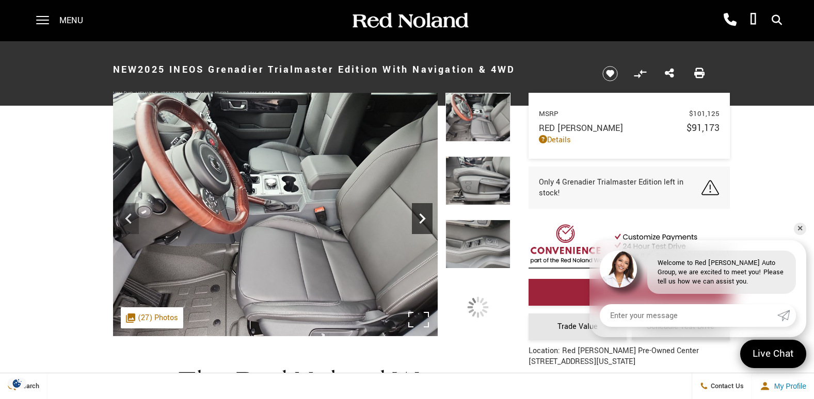
click at [423, 223] on icon "Next" at bounding box center [422, 218] width 21 height 21
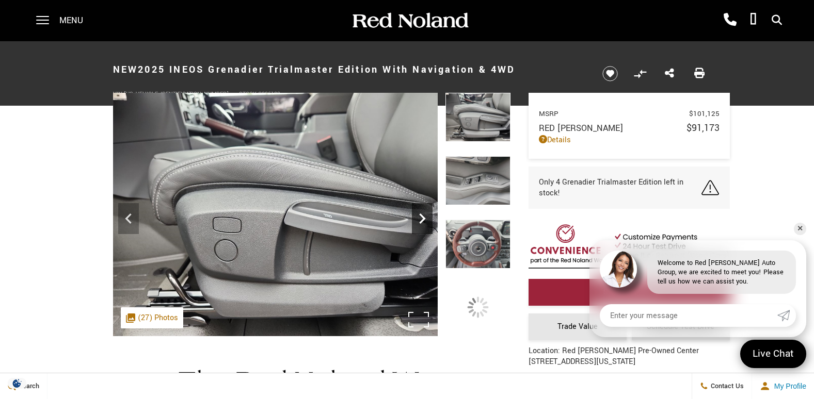
click at [423, 223] on icon "Next" at bounding box center [422, 218] width 21 height 21
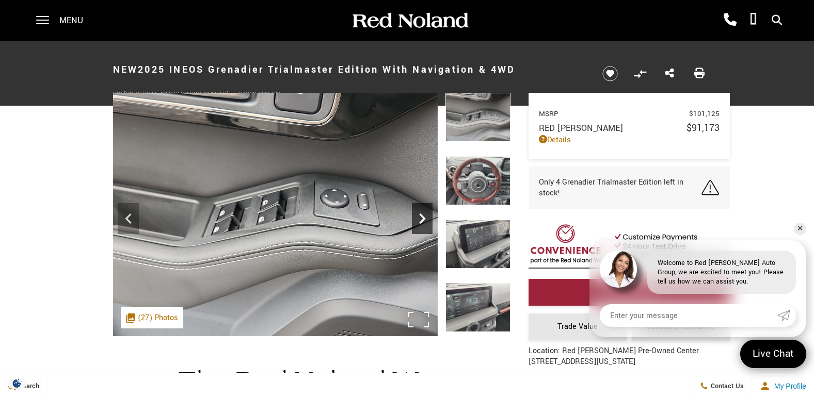
click at [423, 223] on icon "Next" at bounding box center [422, 218] width 21 height 21
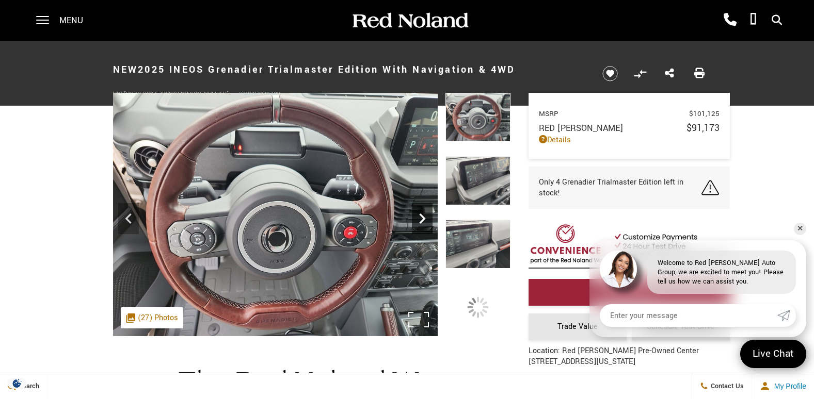
click at [423, 223] on icon "Next" at bounding box center [422, 218] width 21 height 21
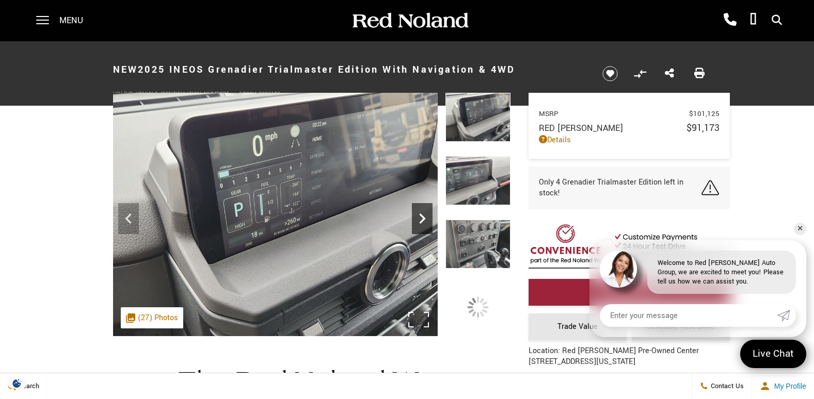
click at [423, 223] on icon "Next" at bounding box center [422, 218] width 21 height 21
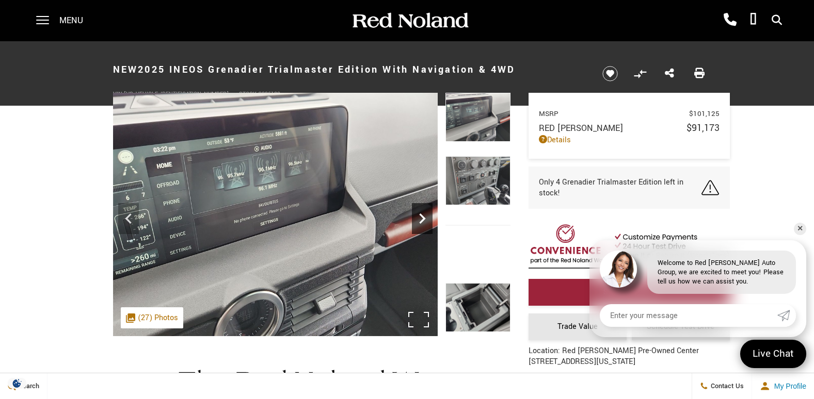
click at [423, 223] on icon "Next" at bounding box center [422, 218] width 21 height 21
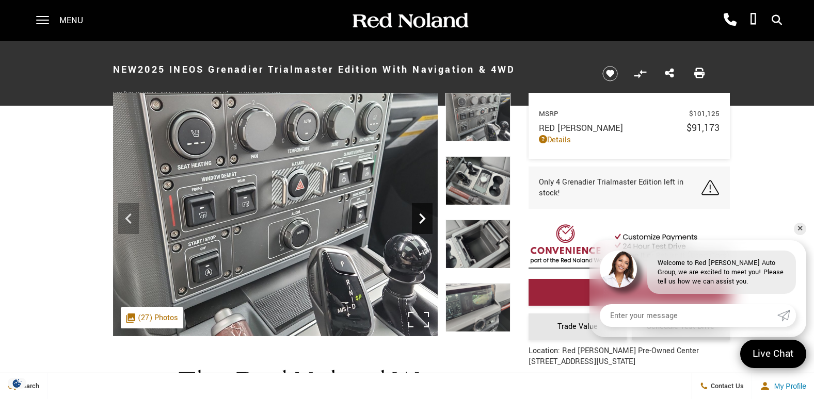
click at [423, 223] on icon "Next" at bounding box center [422, 218] width 21 height 21
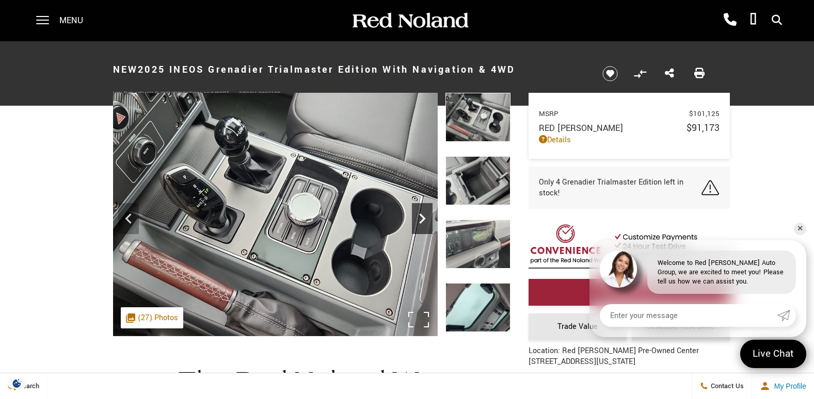
click at [423, 223] on icon "Next" at bounding box center [422, 218] width 21 height 21
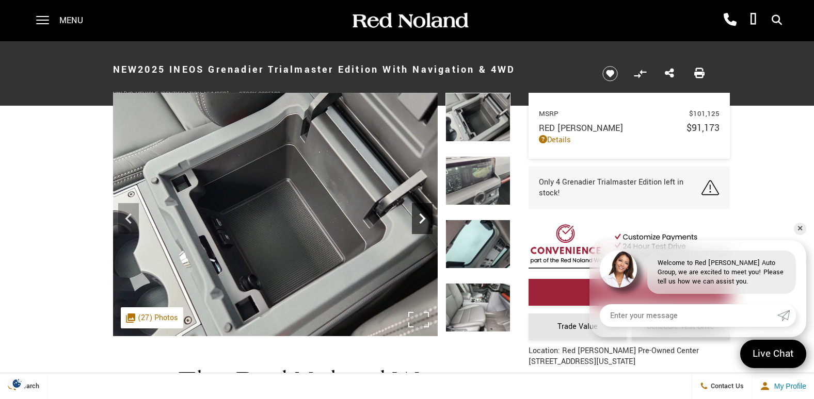
click at [423, 223] on icon "Next" at bounding box center [422, 218] width 21 height 21
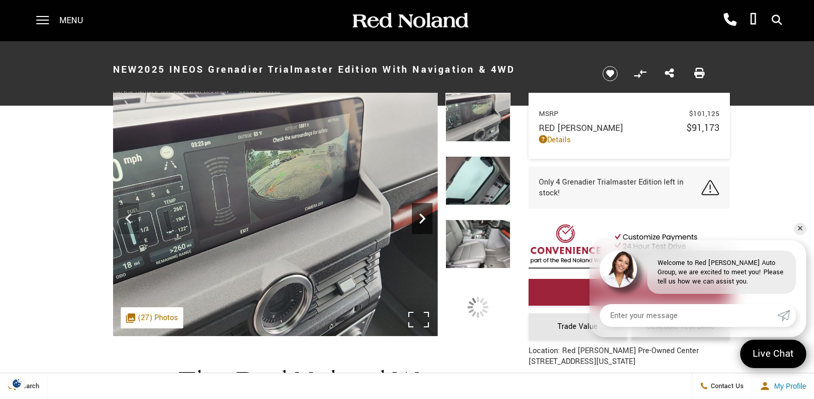
click at [423, 223] on icon "Next" at bounding box center [422, 218] width 21 height 21
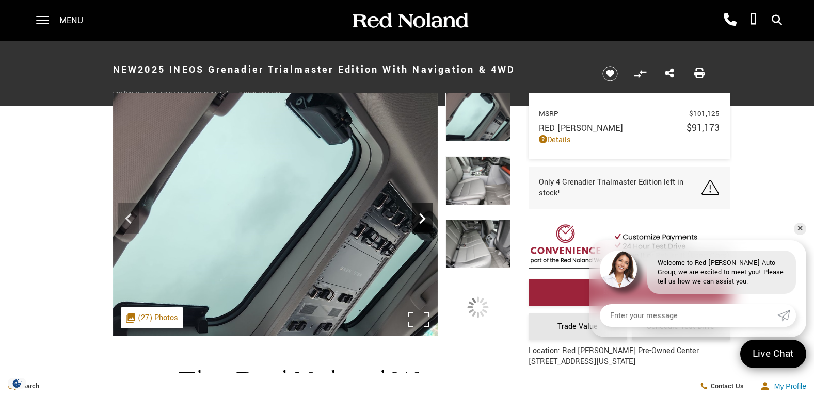
click at [423, 223] on icon "Next" at bounding box center [422, 218] width 21 height 21
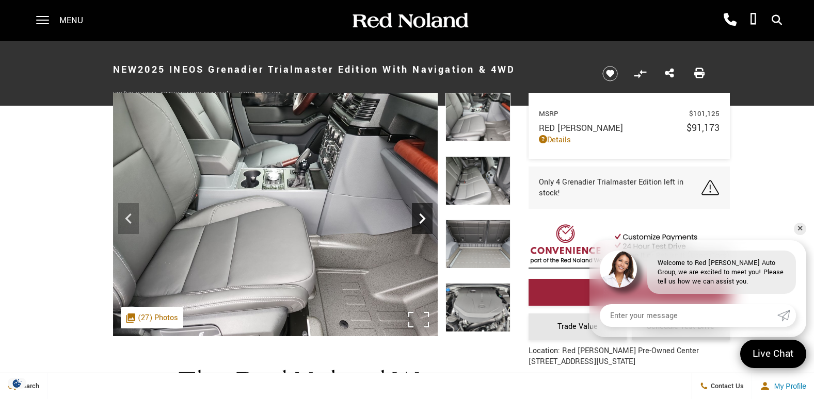
click at [423, 223] on icon "Next" at bounding box center [422, 218] width 21 height 21
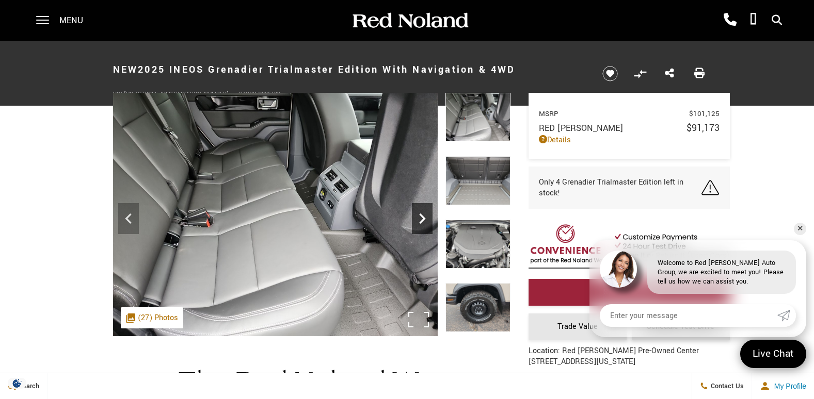
click at [423, 223] on icon "Next" at bounding box center [422, 218] width 21 height 21
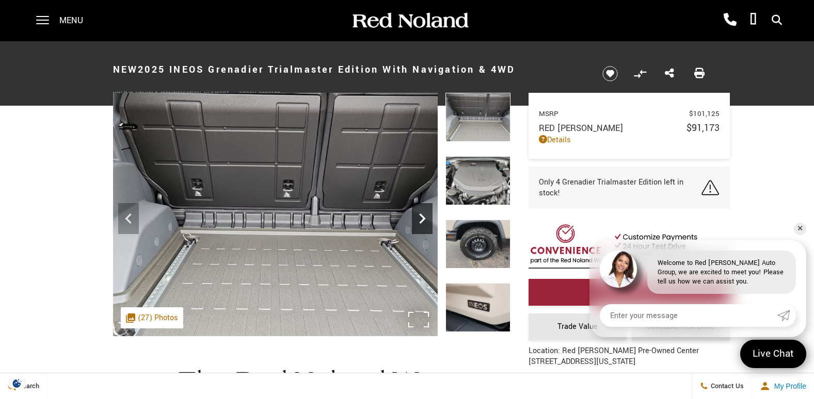
click at [423, 223] on icon "Next" at bounding box center [422, 218] width 21 height 21
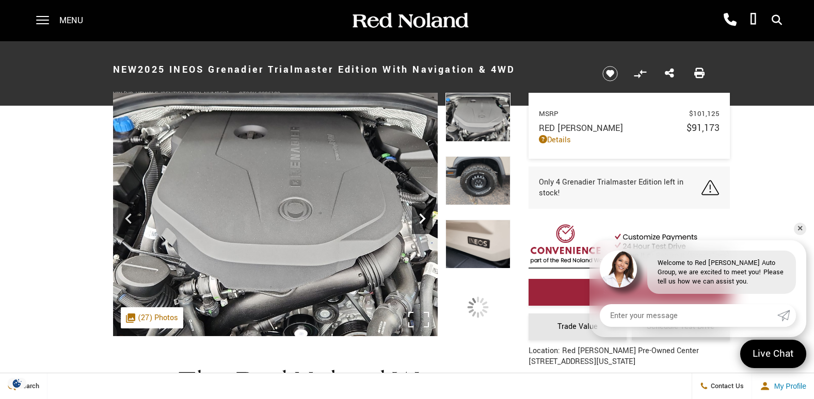
click at [423, 223] on icon "Next" at bounding box center [422, 218] width 21 height 21
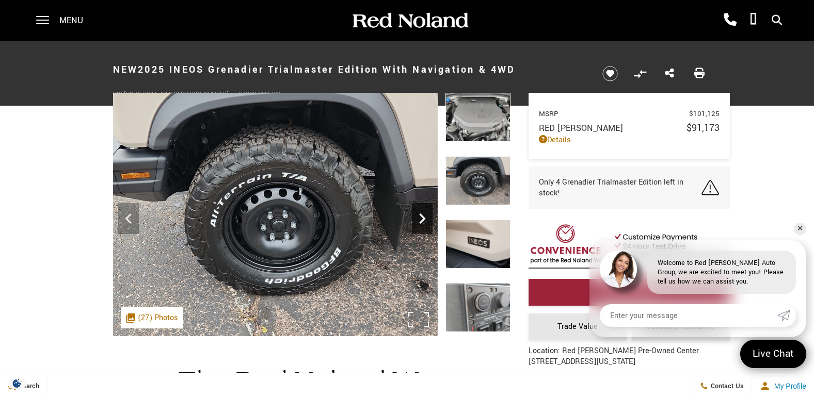
click at [423, 223] on icon "Next" at bounding box center [422, 218] width 21 height 21
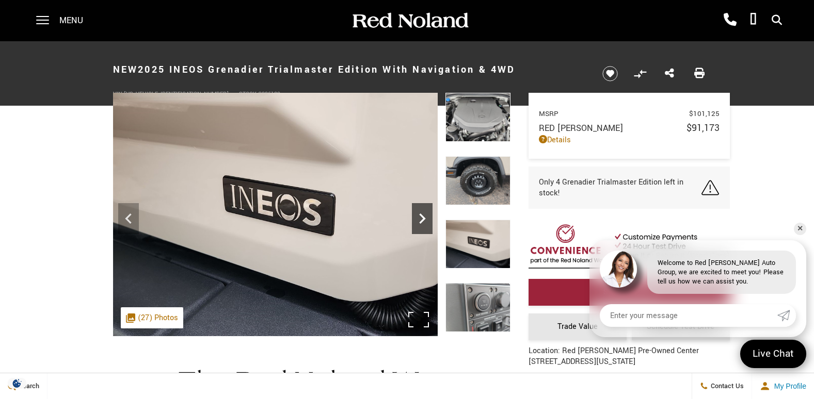
click at [423, 223] on icon "Next" at bounding box center [422, 218] width 21 height 21
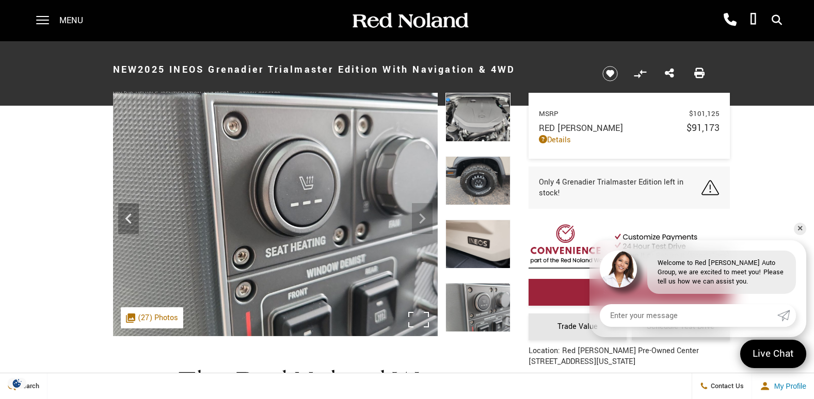
click at [423, 223] on img at bounding box center [275, 215] width 325 height 244
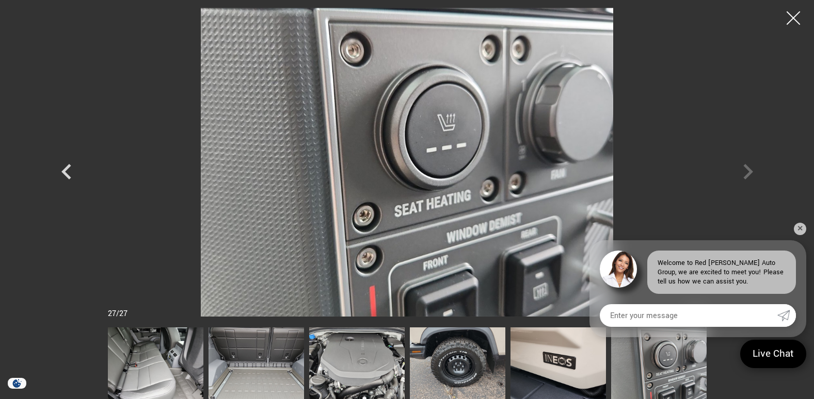
click at [798, 15] on div at bounding box center [793, 18] width 27 height 27
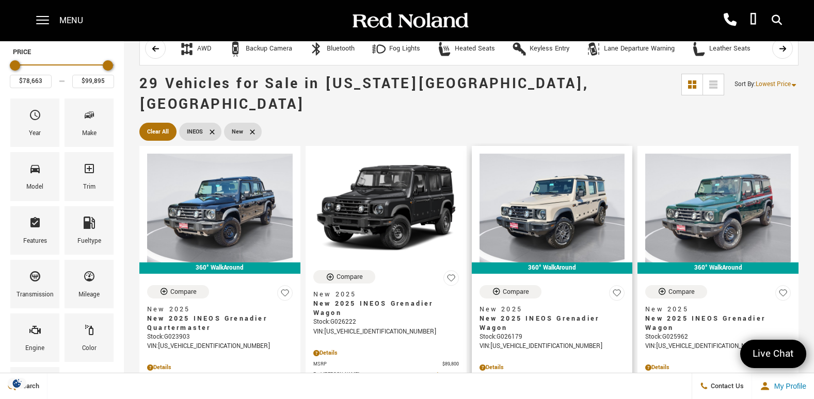
scroll to position [155, 0]
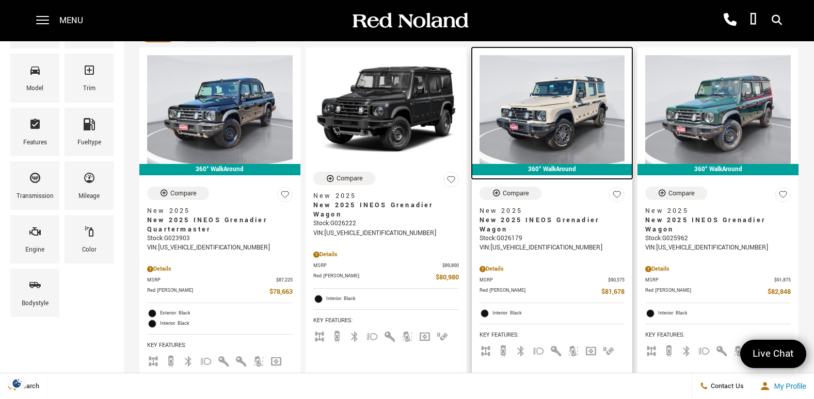
click at [506, 84] on img at bounding box center [551, 109] width 145 height 109
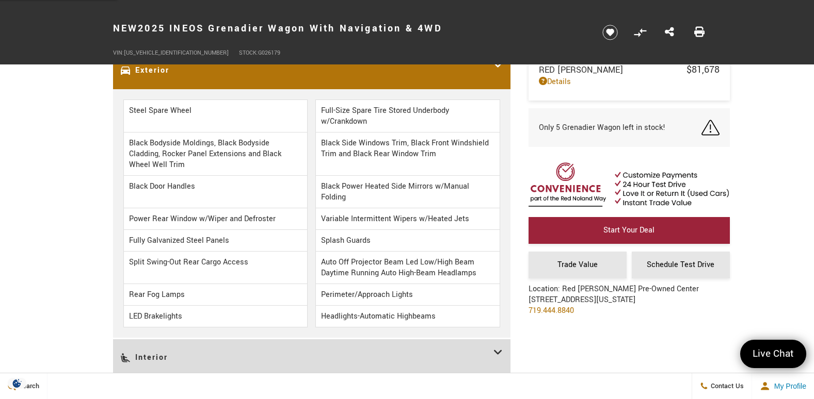
scroll to position [1238, 0]
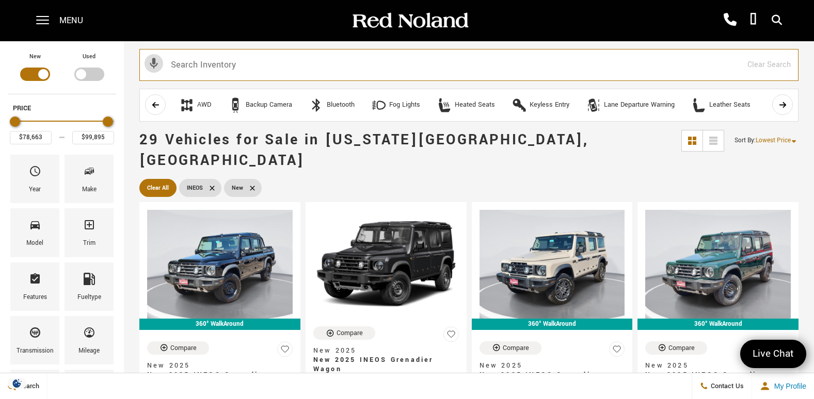
click at [439, 64] on input "text" at bounding box center [468, 65] width 659 height 32
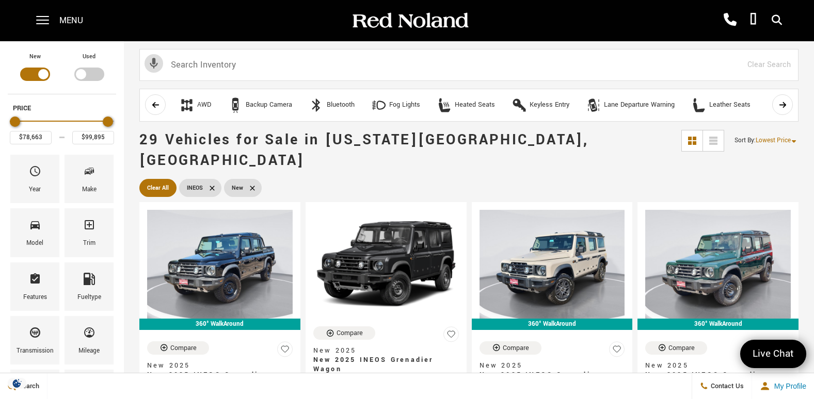
click at [52, 19] on div "Menu" at bounding box center [63, 20] width 75 height 41
click at [46, 26] on span at bounding box center [42, 20] width 13 height 41
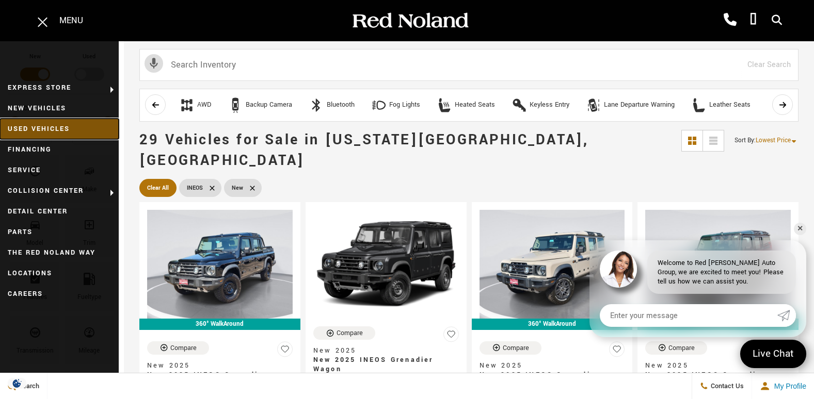
click at [29, 130] on link "Used Vehicles" at bounding box center [59, 129] width 119 height 21
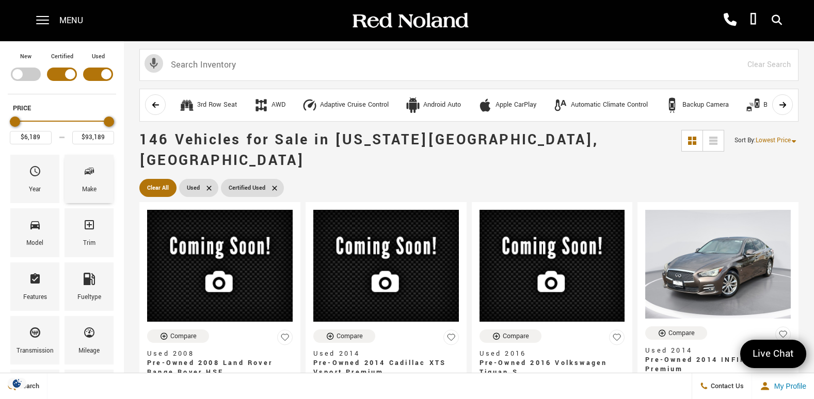
click at [84, 177] on icon "Make" at bounding box center [89, 171] width 12 height 12
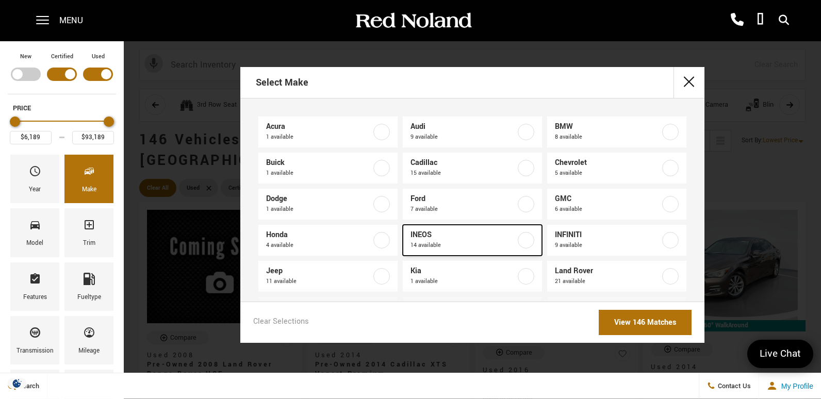
click at [445, 244] on span "14 available" at bounding box center [463, 245] width 105 height 10
type input "$67,688"
type input "$92,688"
checkbox input "true"
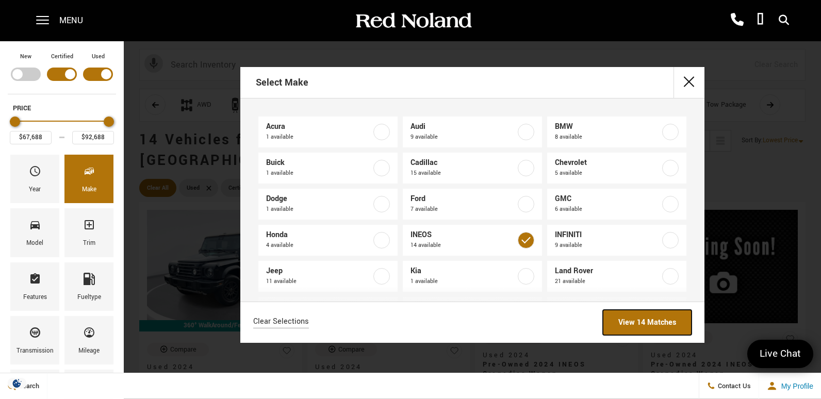
click at [639, 325] on link "View 14 Matches" at bounding box center [647, 322] width 89 height 25
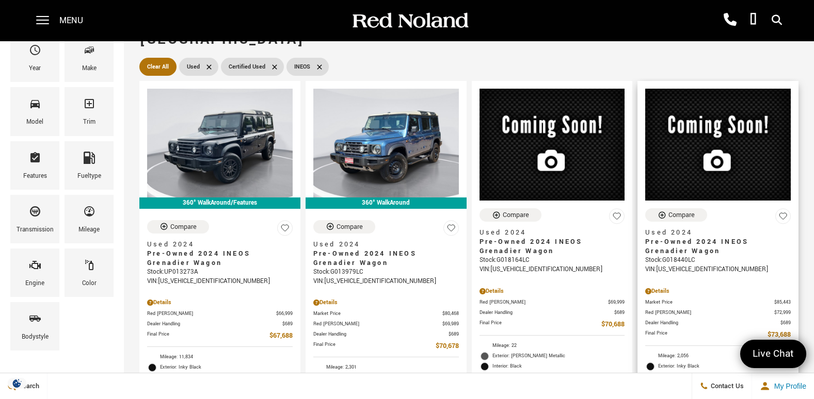
scroll to position [103, 0]
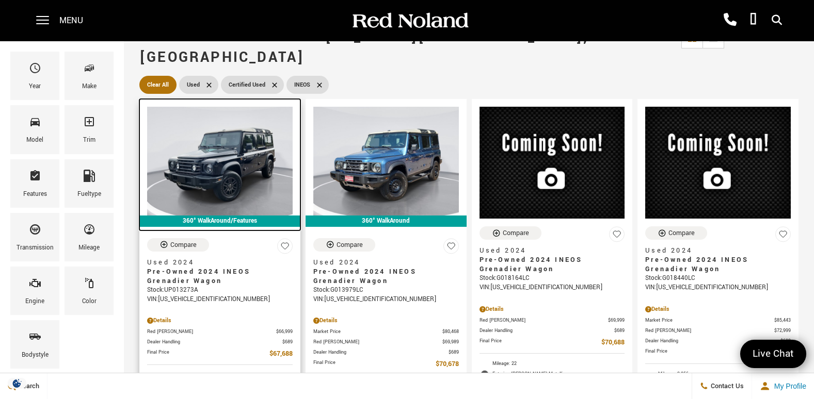
click at [262, 144] on img at bounding box center [219, 161] width 145 height 109
click at [237, 148] on img at bounding box center [219, 161] width 145 height 109
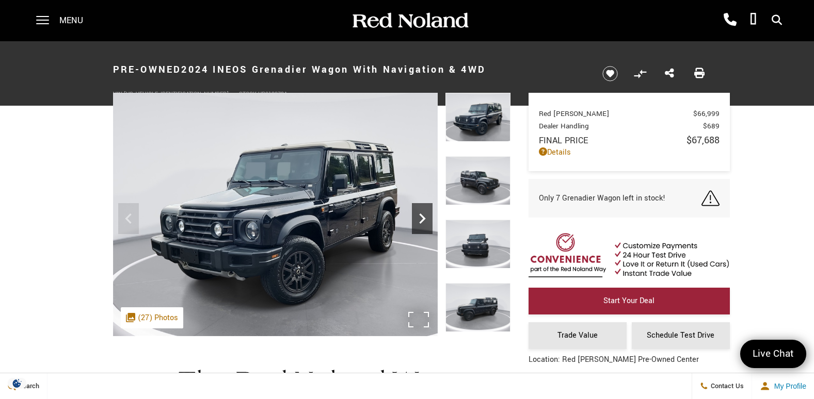
click at [420, 216] on icon "Next" at bounding box center [422, 219] width 6 height 10
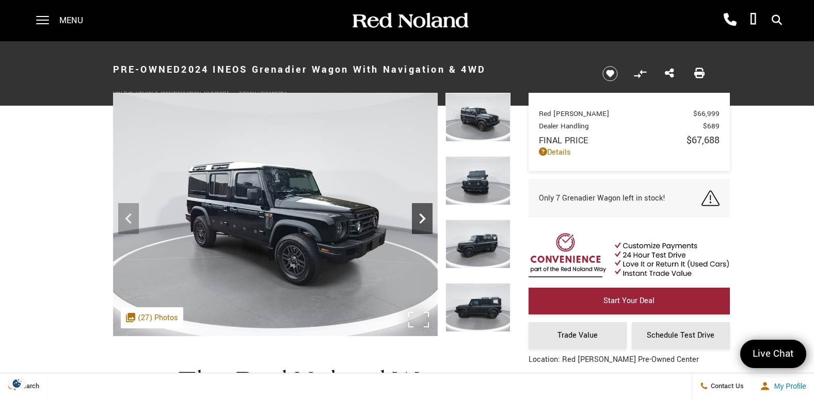
click at [420, 216] on icon "Next" at bounding box center [422, 219] width 6 height 10
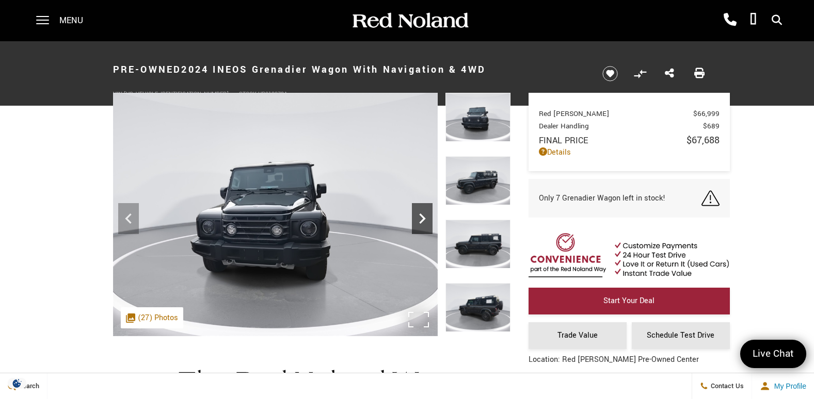
click at [420, 216] on icon "Next" at bounding box center [422, 219] width 6 height 10
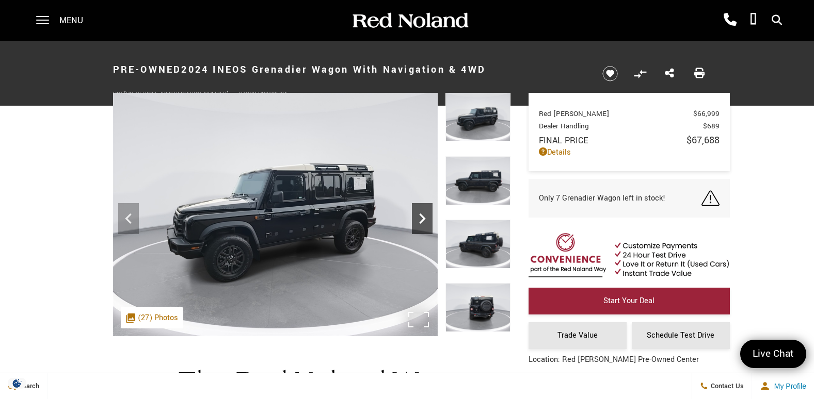
click at [420, 216] on icon "Next" at bounding box center [422, 219] width 6 height 10
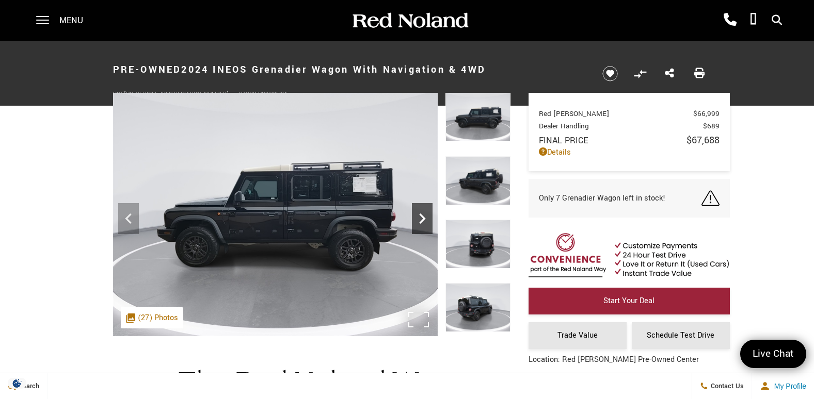
click at [420, 216] on icon "Next" at bounding box center [422, 219] width 6 height 10
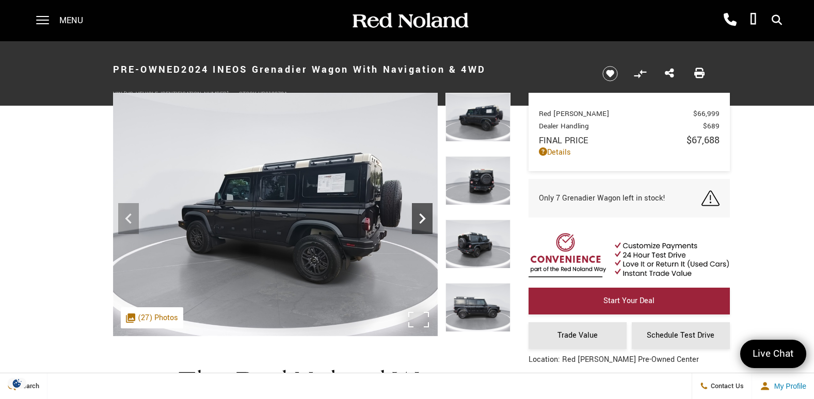
click at [420, 216] on icon "Next" at bounding box center [422, 219] width 6 height 10
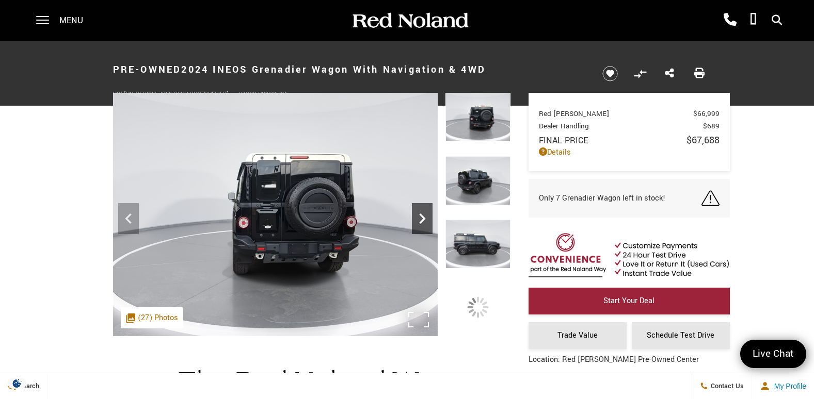
click at [420, 216] on icon "Next" at bounding box center [422, 219] width 6 height 10
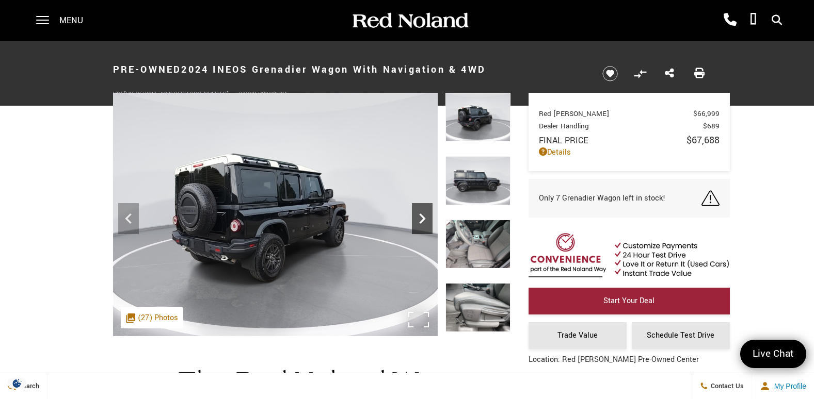
click at [420, 216] on icon "Next" at bounding box center [422, 219] width 6 height 10
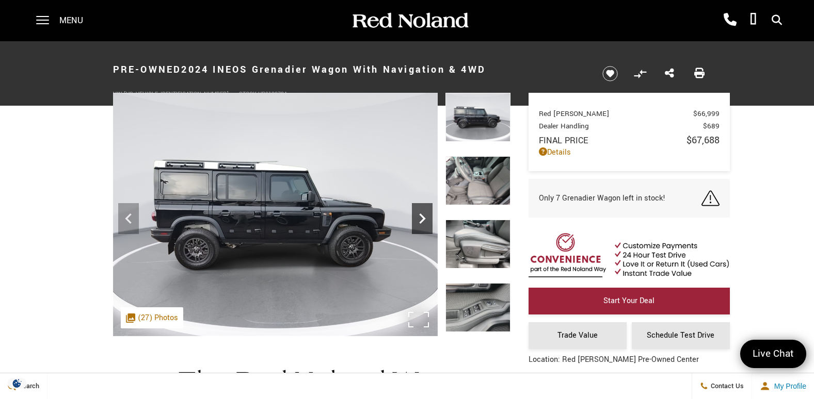
click at [420, 216] on icon "Next" at bounding box center [422, 219] width 6 height 10
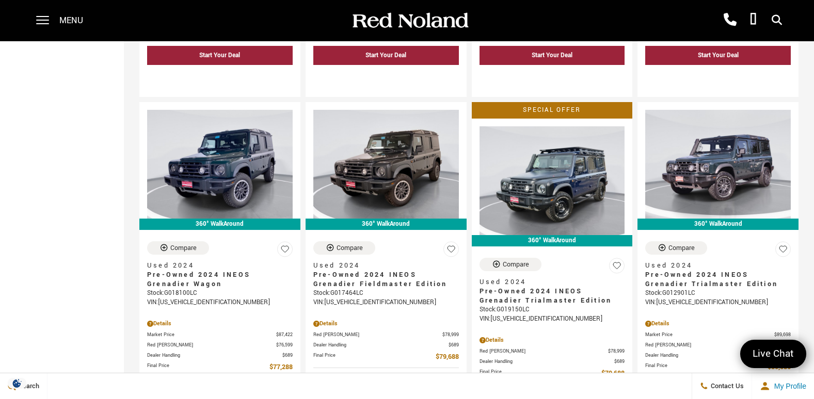
scroll to position [567, 0]
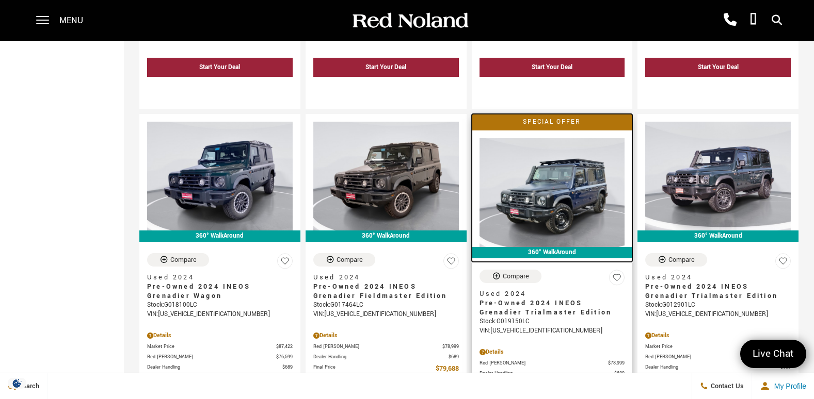
click at [590, 188] on img at bounding box center [551, 192] width 145 height 109
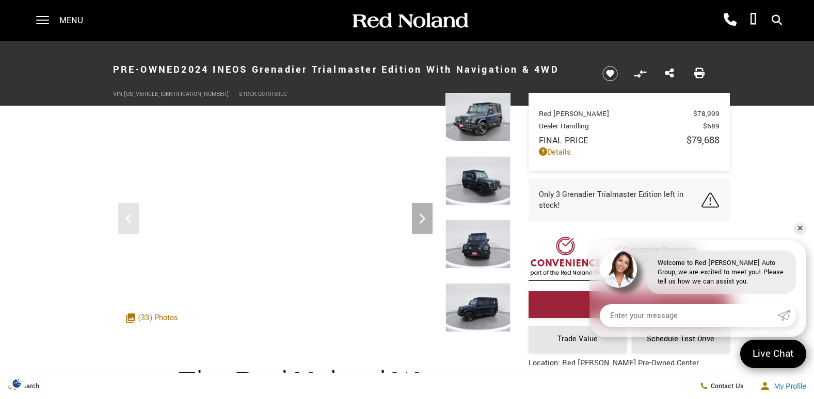
click at [492, 168] on img at bounding box center [477, 180] width 65 height 49
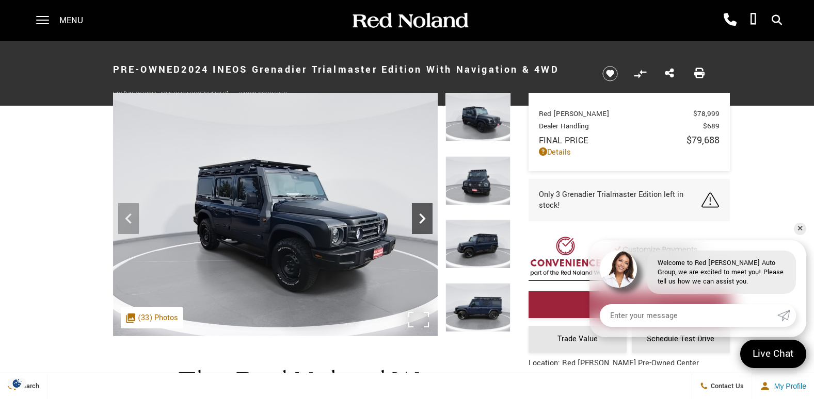
click at [420, 223] on icon "Next" at bounding box center [422, 219] width 6 height 10
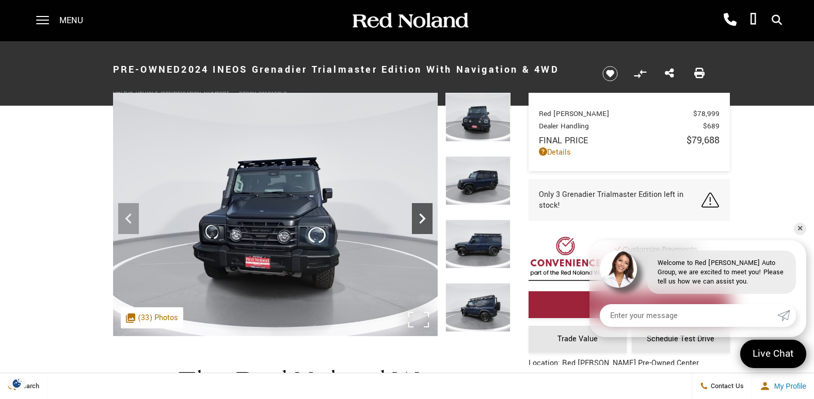
click at [424, 216] on icon "Next" at bounding box center [422, 218] width 21 height 21
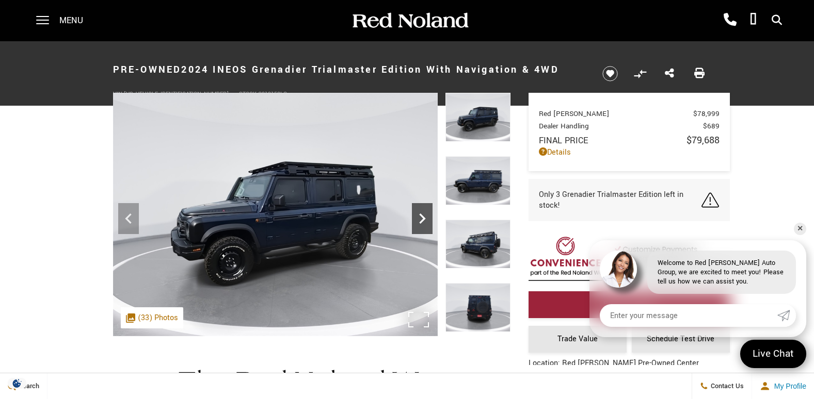
click at [424, 216] on icon "Next" at bounding box center [422, 218] width 21 height 21
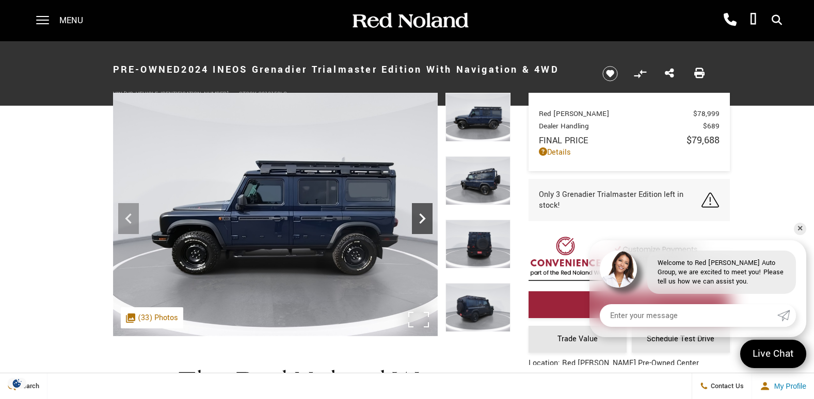
click at [424, 216] on icon "Next" at bounding box center [422, 218] width 21 height 21
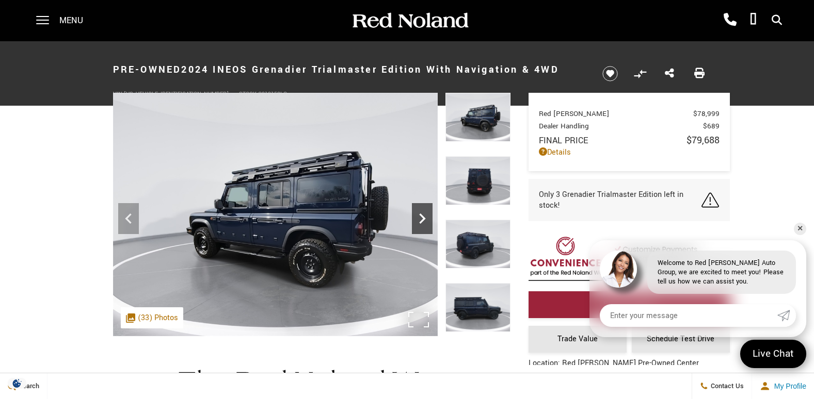
click at [424, 216] on icon "Next" at bounding box center [422, 218] width 21 height 21
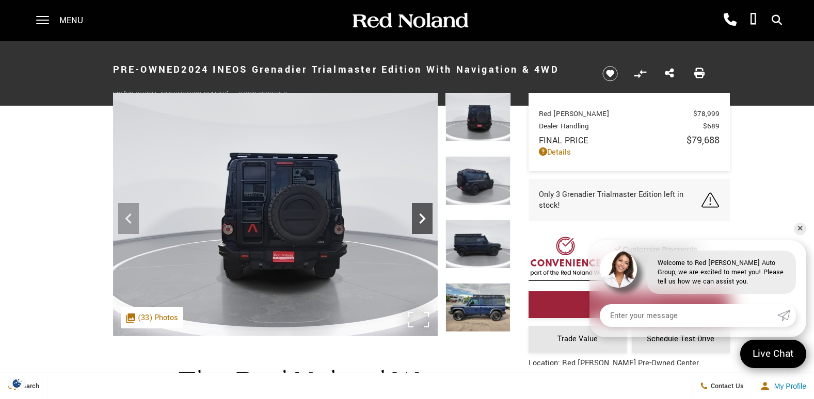
click at [424, 216] on icon "Next" at bounding box center [422, 218] width 21 height 21
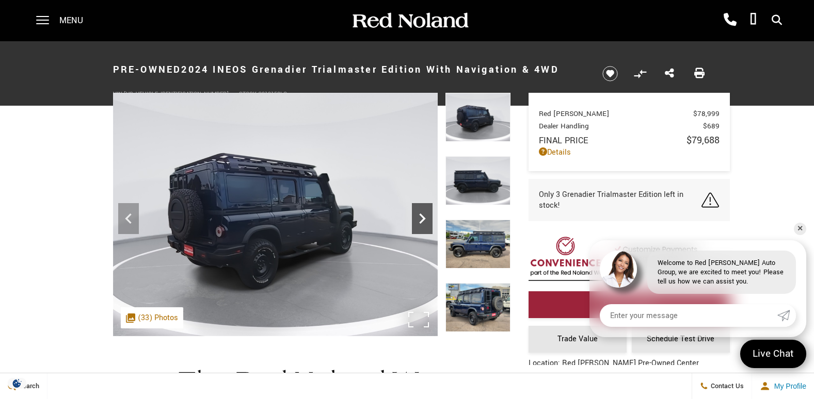
click at [424, 216] on icon "Next" at bounding box center [422, 218] width 21 height 21
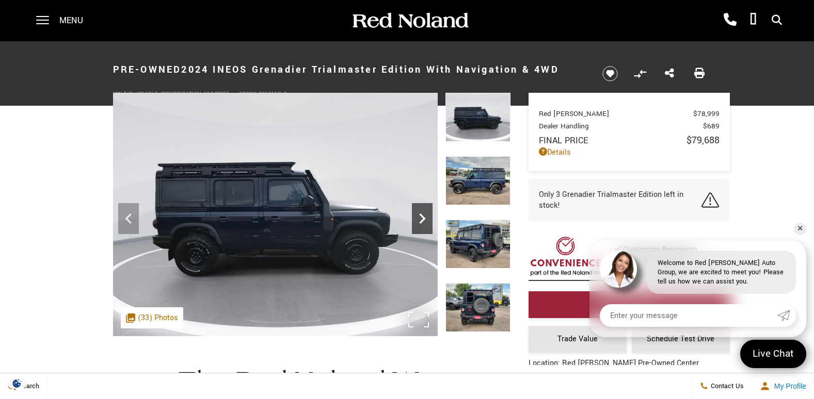
click at [424, 216] on icon "Next" at bounding box center [422, 218] width 21 height 21
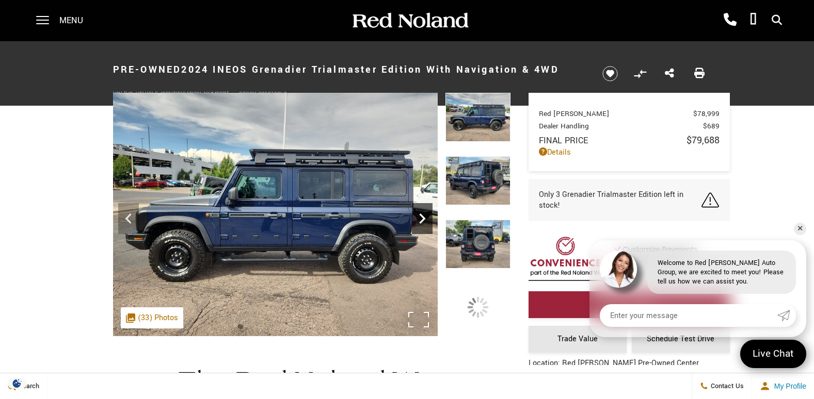
click at [424, 216] on icon "Next" at bounding box center [422, 218] width 21 height 21
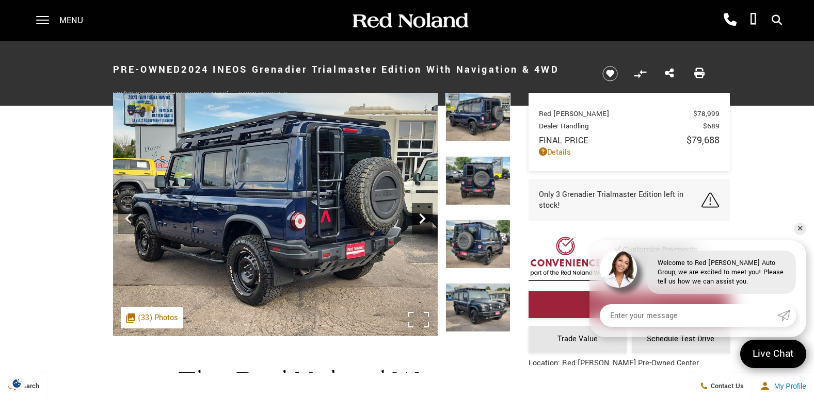
click at [424, 216] on icon "Next" at bounding box center [422, 218] width 21 height 21
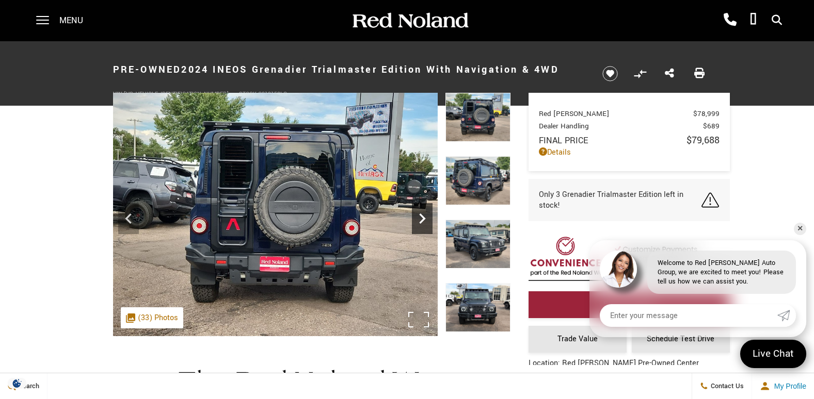
click at [424, 216] on icon "Next" at bounding box center [422, 218] width 21 height 21
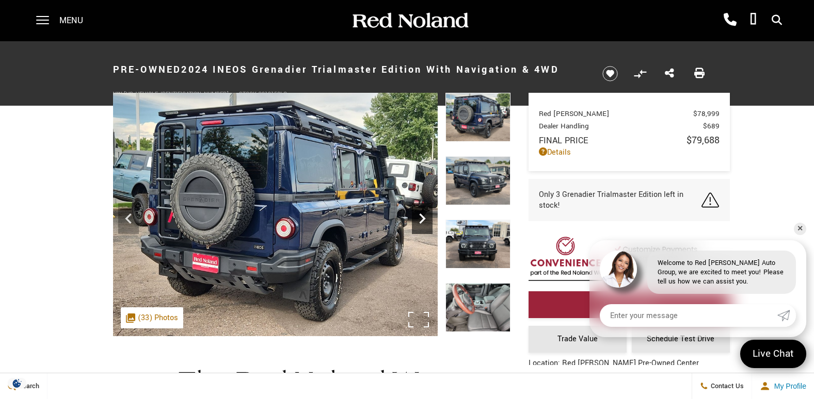
click at [424, 216] on icon "Next" at bounding box center [422, 218] width 21 height 21
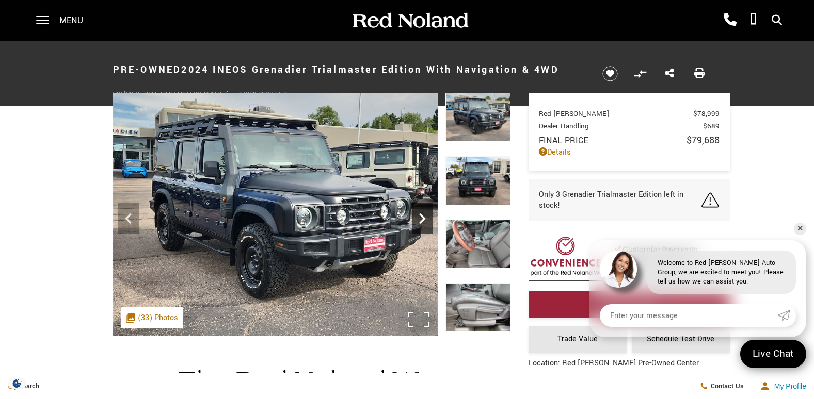
click at [424, 216] on icon "Next" at bounding box center [422, 218] width 21 height 21
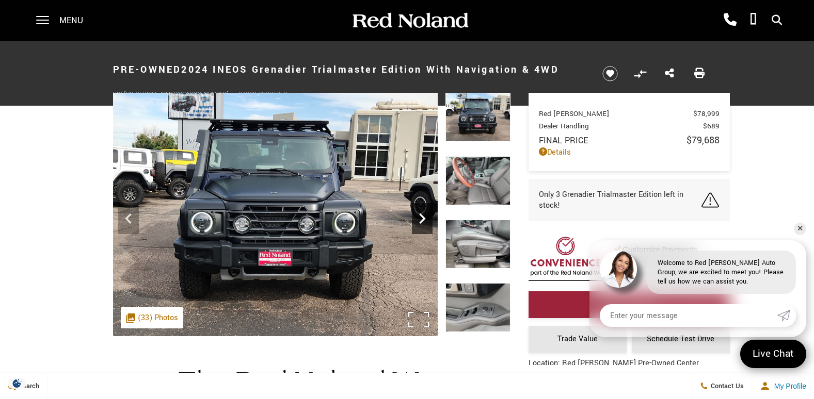
click at [424, 216] on icon "Next" at bounding box center [422, 218] width 21 height 21
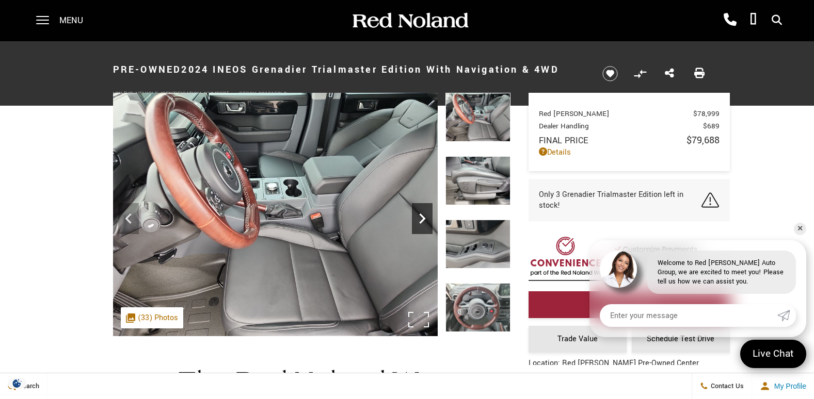
click at [424, 216] on icon "Next" at bounding box center [422, 218] width 21 height 21
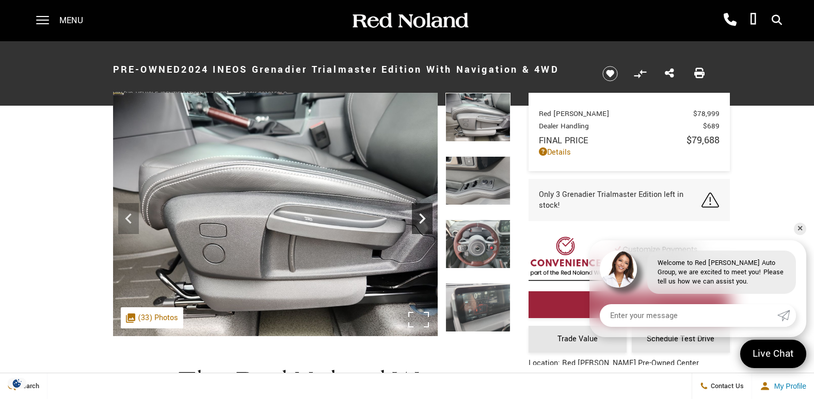
click at [424, 216] on icon "Next" at bounding box center [422, 218] width 21 height 21
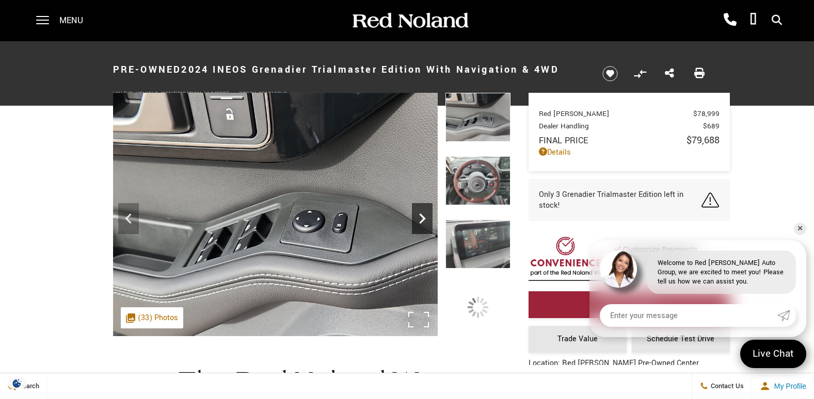
click at [424, 216] on icon "Next" at bounding box center [422, 218] width 21 height 21
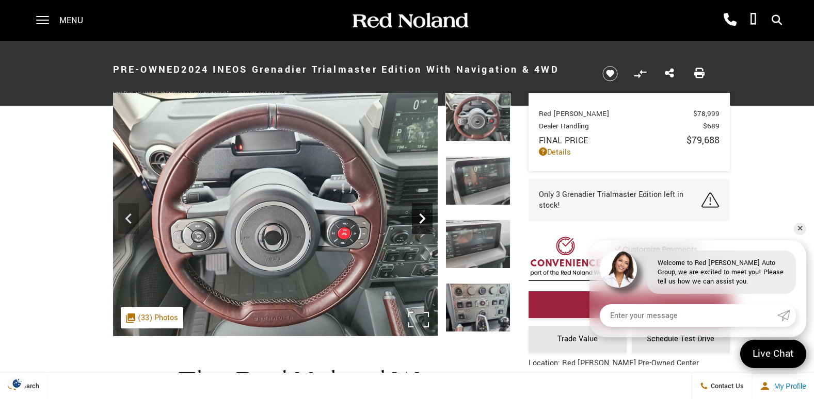
click at [424, 216] on icon "Next" at bounding box center [422, 218] width 21 height 21
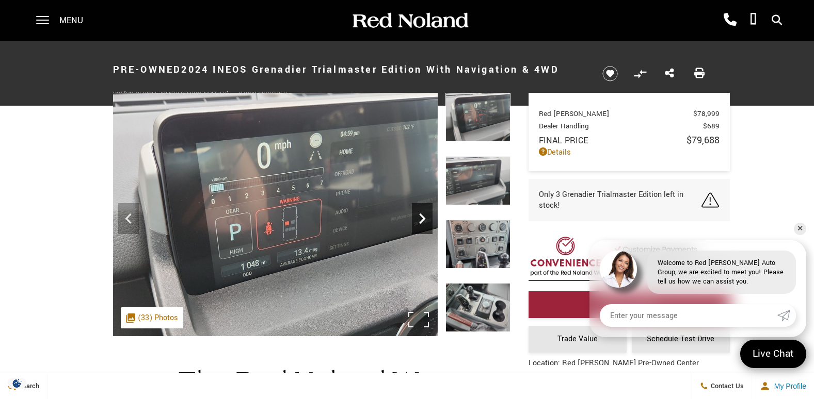
click at [424, 216] on icon "Next" at bounding box center [422, 218] width 21 height 21
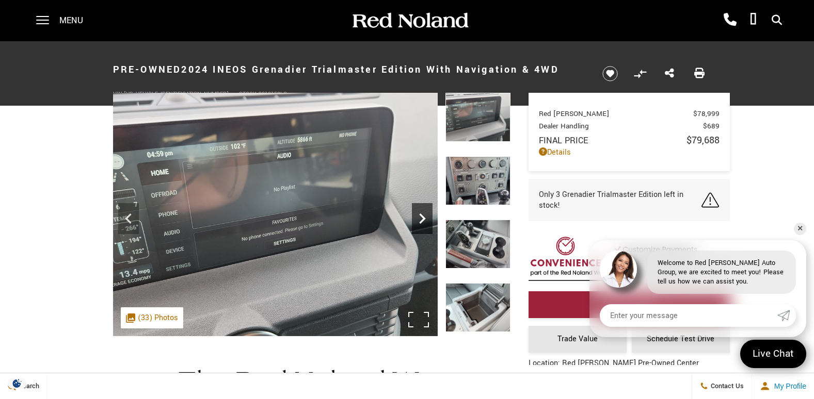
click at [424, 216] on icon "Next" at bounding box center [422, 218] width 21 height 21
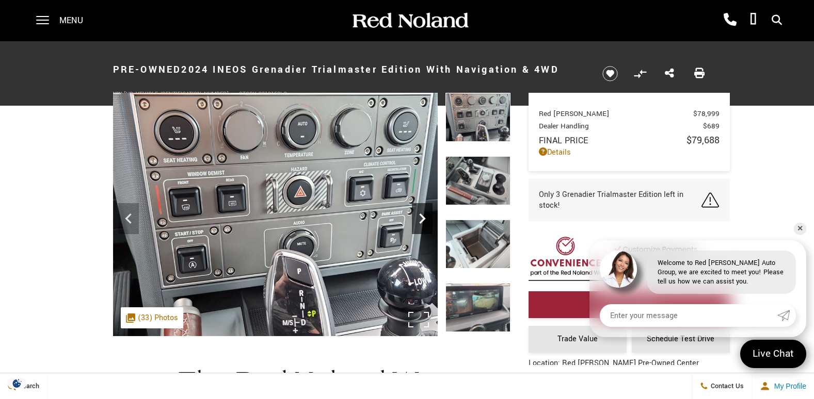
click at [424, 216] on icon "Next" at bounding box center [422, 218] width 21 height 21
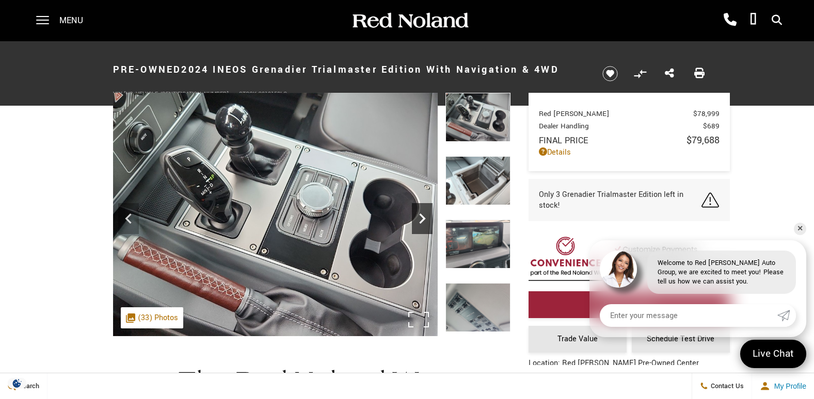
click at [424, 216] on icon "Next" at bounding box center [422, 218] width 21 height 21
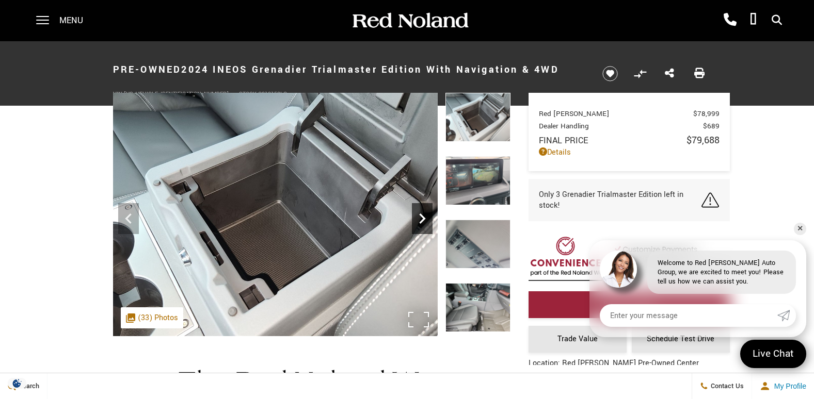
click at [424, 216] on icon "Next" at bounding box center [422, 218] width 21 height 21
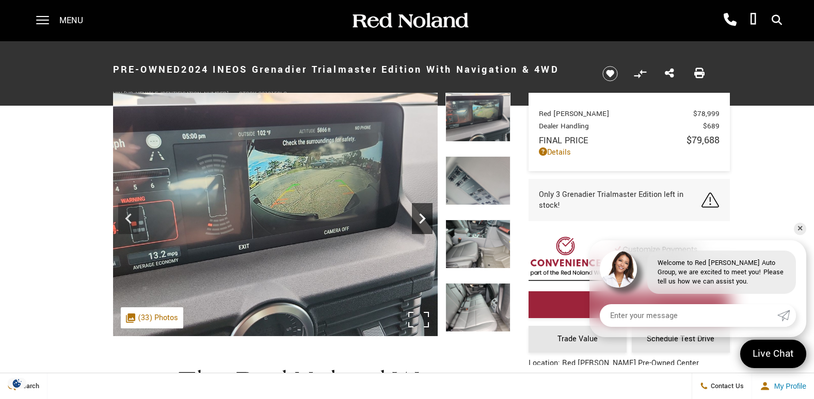
click at [424, 216] on icon "Next" at bounding box center [422, 218] width 21 height 21
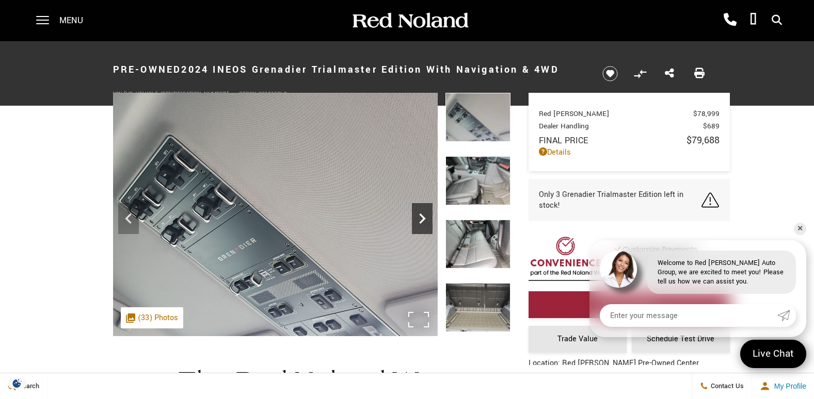
click at [424, 216] on icon "Next" at bounding box center [422, 218] width 21 height 21
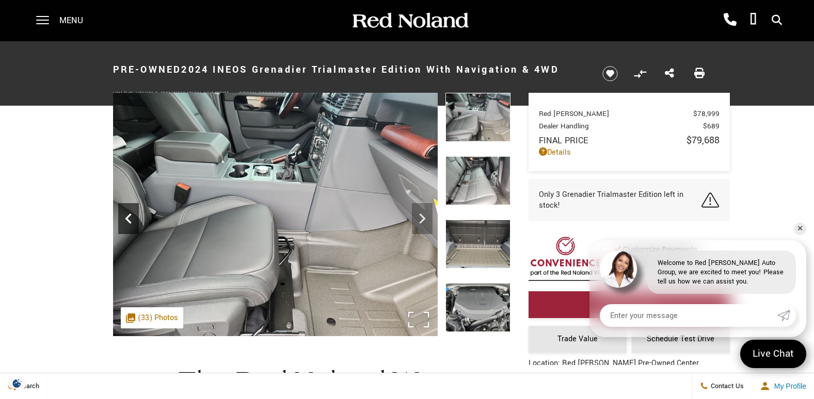
click at [132, 218] on icon "Previous" at bounding box center [128, 218] width 21 height 21
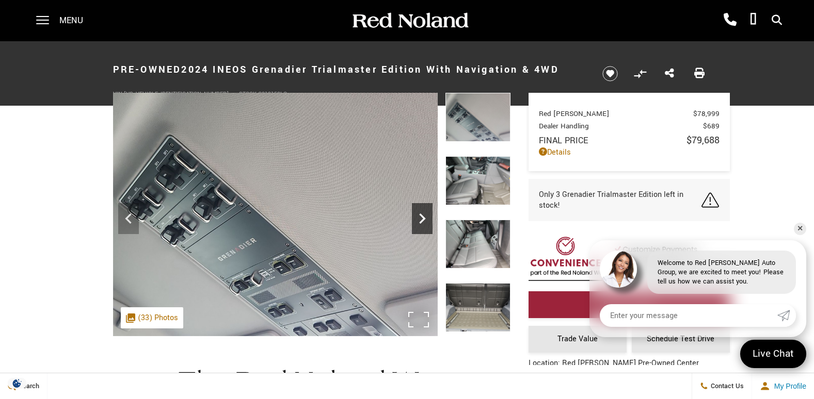
click at [418, 212] on icon "Next" at bounding box center [422, 218] width 21 height 21
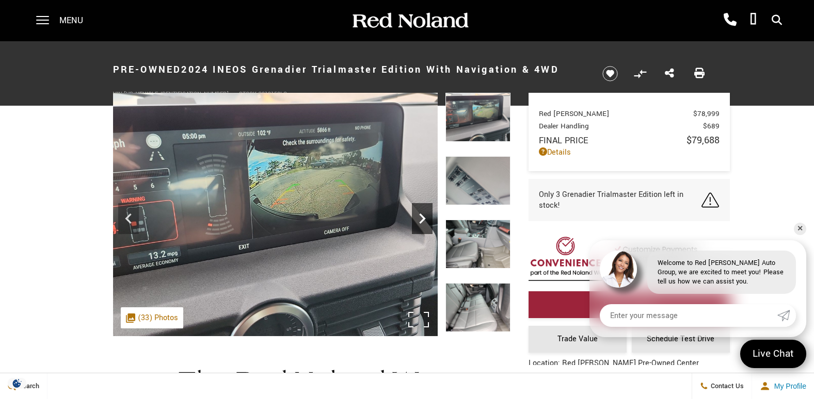
click at [425, 220] on icon "Next" at bounding box center [422, 218] width 21 height 21
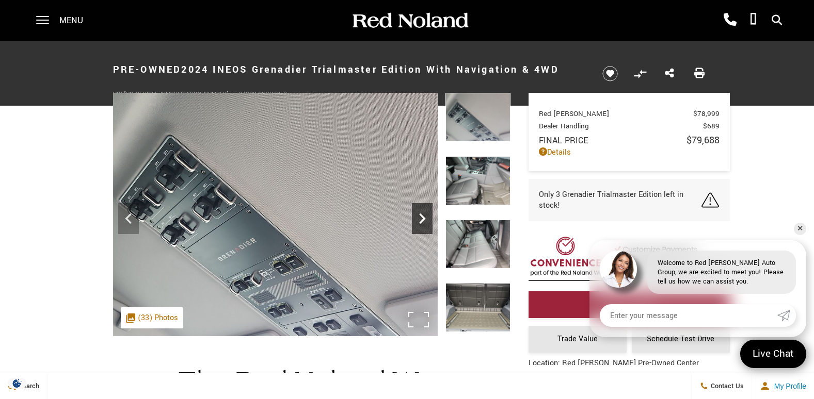
click at [425, 220] on icon "Next" at bounding box center [422, 218] width 21 height 21
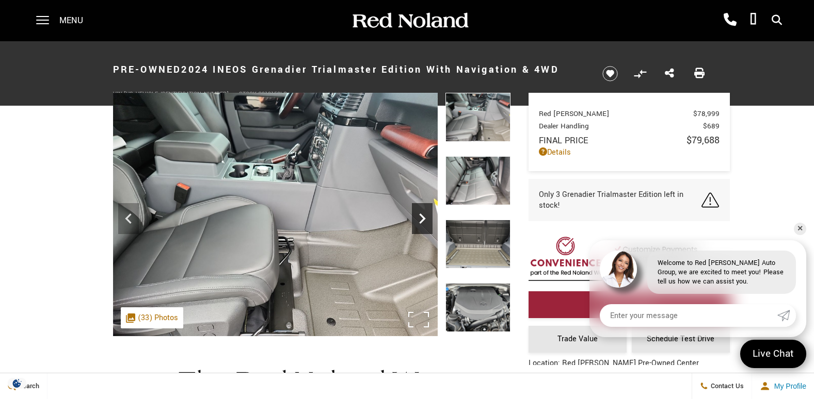
click at [425, 220] on icon "Next" at bounding box center [422, 218] width 21 height 21
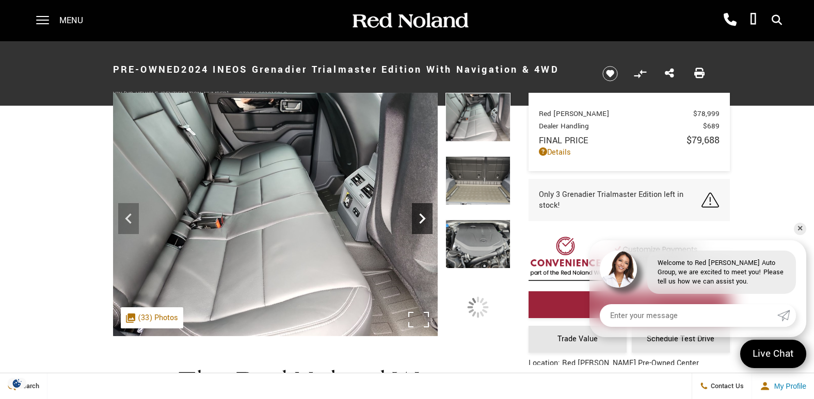
click at [425, 220] on icon "Next" at bounding box center [422, 218] width 21 height 21
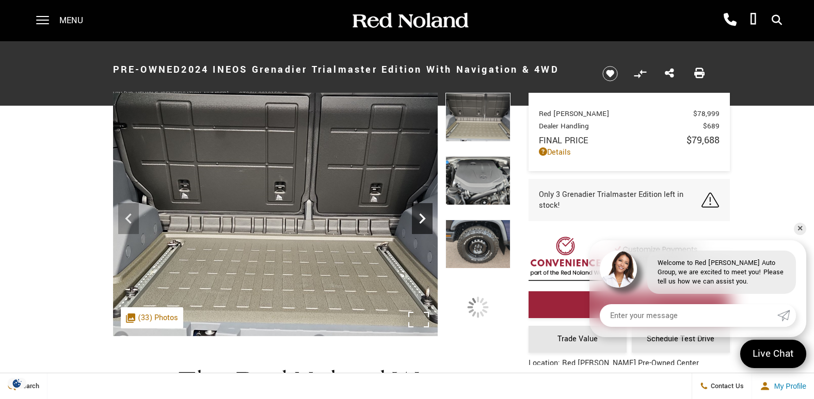
click at [425, 220] on icon "Next" at bounding box center [422, 218] width 21 height 21
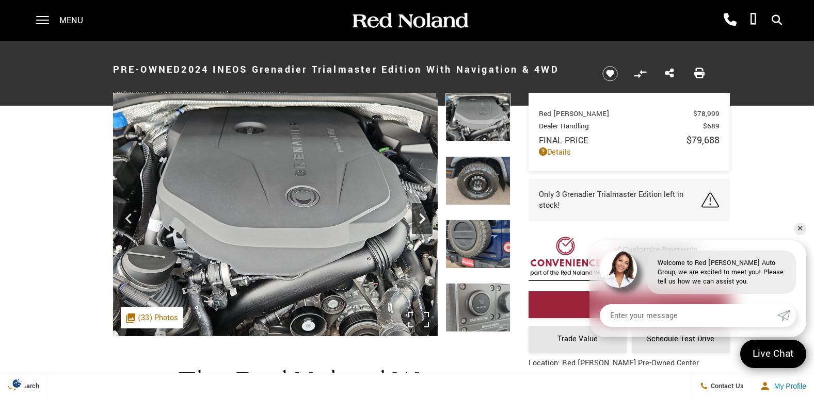
click at [425, 220] on icon "Next" at bounding box center [422, 218] width 21 height 21
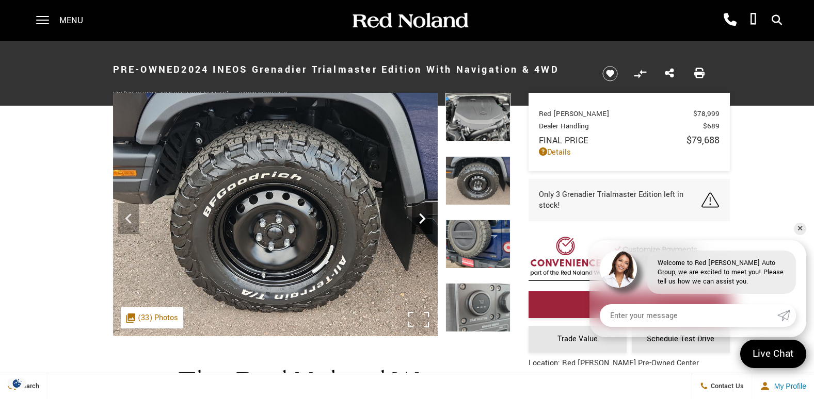
click at [425, 220] on icon "Next" at bounding box center [422, 218] width 21 height 21
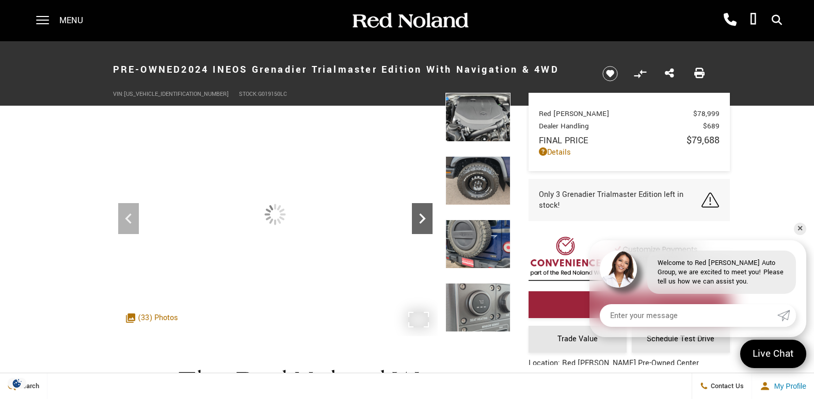
click at [425, 220] on icon "Next" at bounding box center [422, 218] width 21 height 21
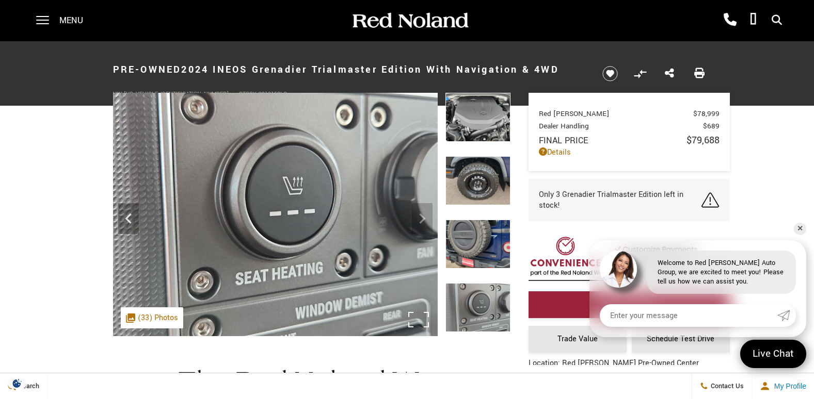
click at [425, 220] on img at bounding box center [275, 215] width 325 height 244
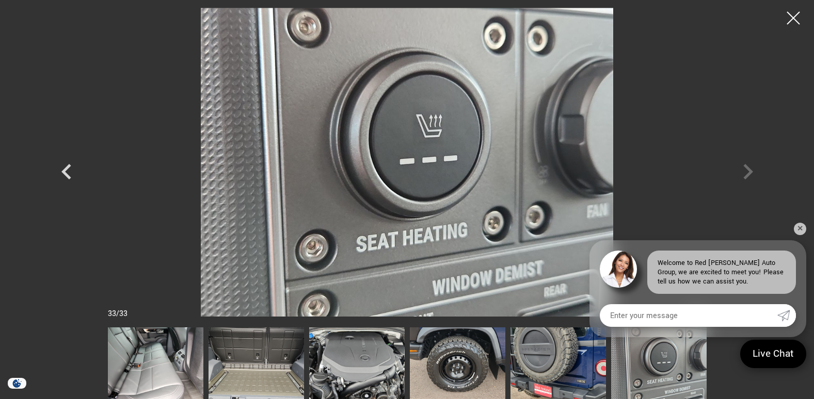
click at [241, 360] on img at bounding box center [255, 364] width 95 height 72
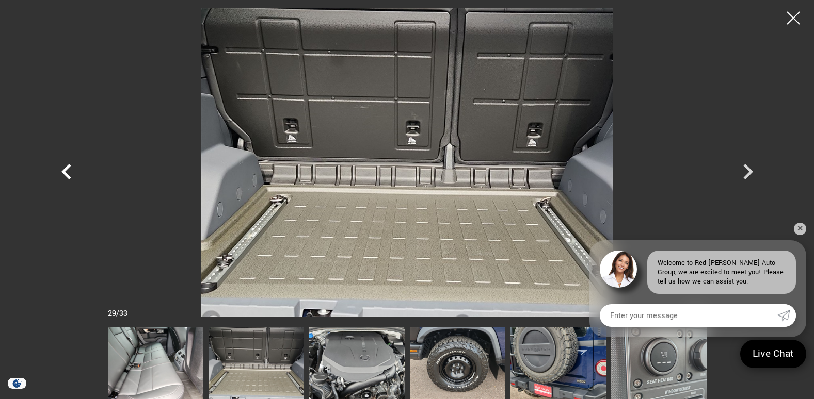
click at [72, 173] on icon "Previous" at bounding box center [66, 171] width 31 height 31
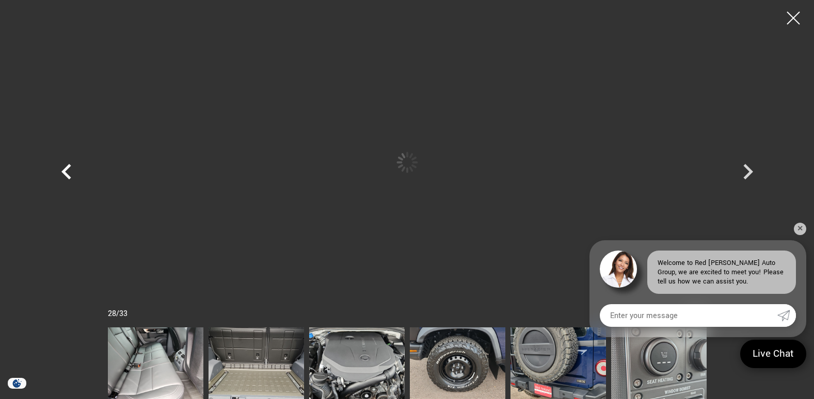
click at [73, 172] on icon "Previous" at bounding box center [66, 171] width 31 height 31
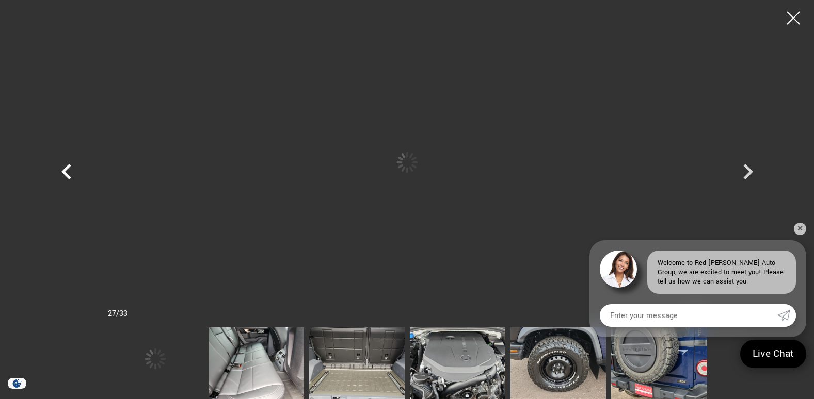
click at [74, 172] on icon "Previous" at bounding box center [66, 171] width 31 height 31
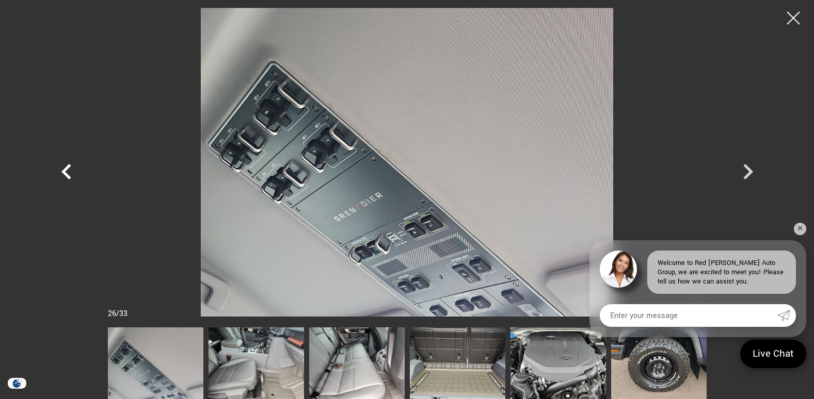
click at [74, 172] on icon "Previous" at bounding box center [66, 171] width 31 height 31
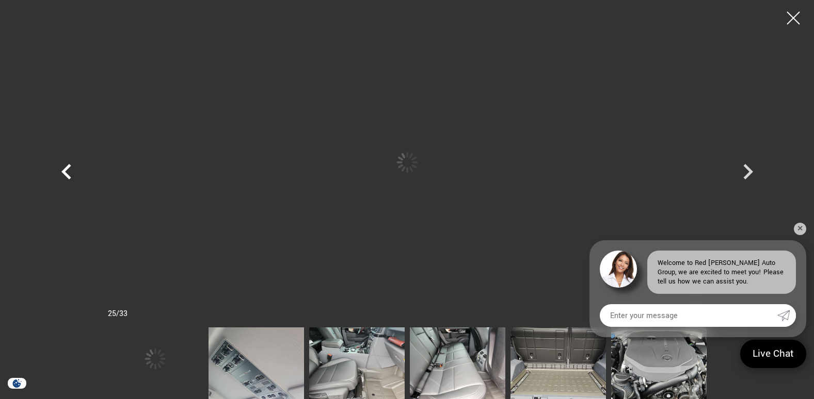
click at [74, 172] on icon "Previous" at bounding box center [66, 171] width 31 height 31
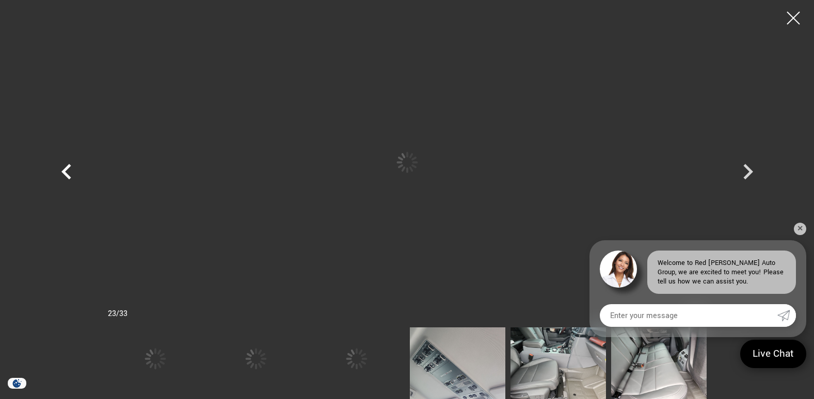
click at [74, 172] on icon "Previous" at bounding box center [66, 171] width 31 height 31
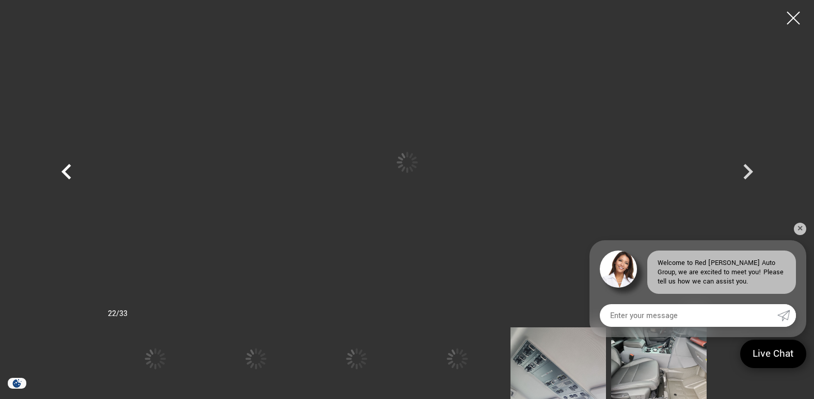
click at [74, 172] on icon "Previous" at bounding box center [66, 171] width 31 height 31
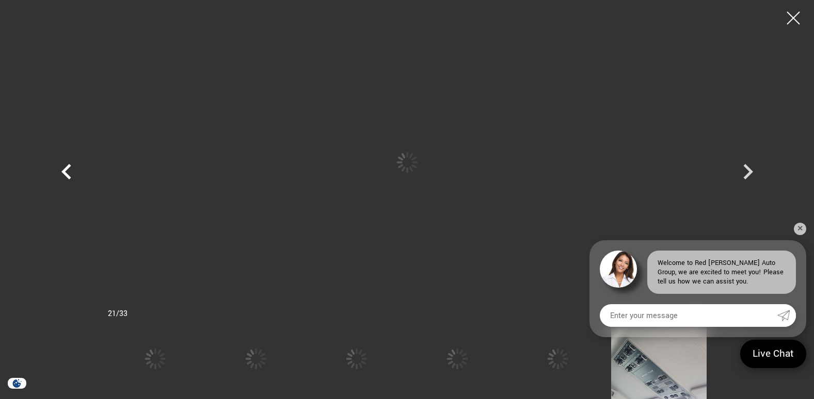
click at [74, 172] on icon "Previous" at bounding box center [66, 171] width 31 height 31
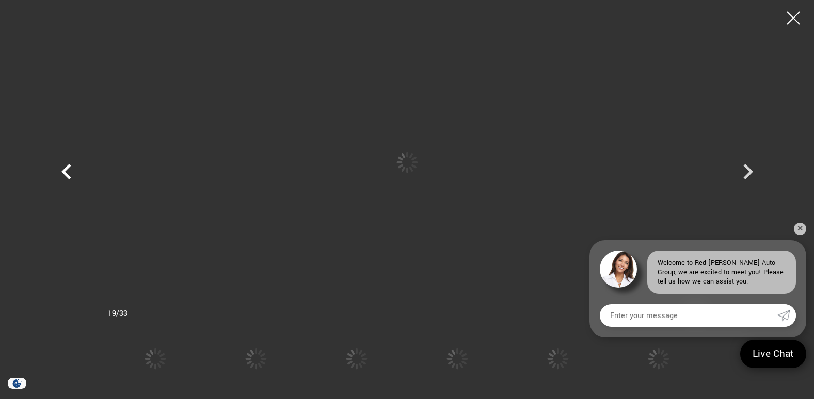
click at [74, 172] on icon "Previous" at bounding box center [66, 171] width 31 height 31
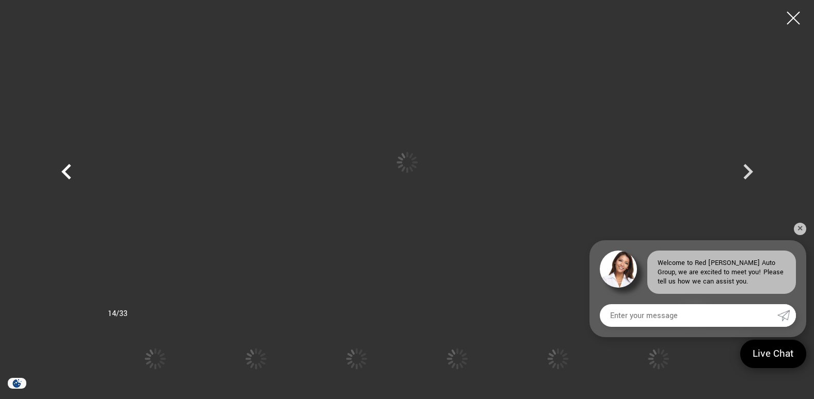
click at [74, 172] on icon "Previous" at bounding box center [66, 171] width 31 height 31
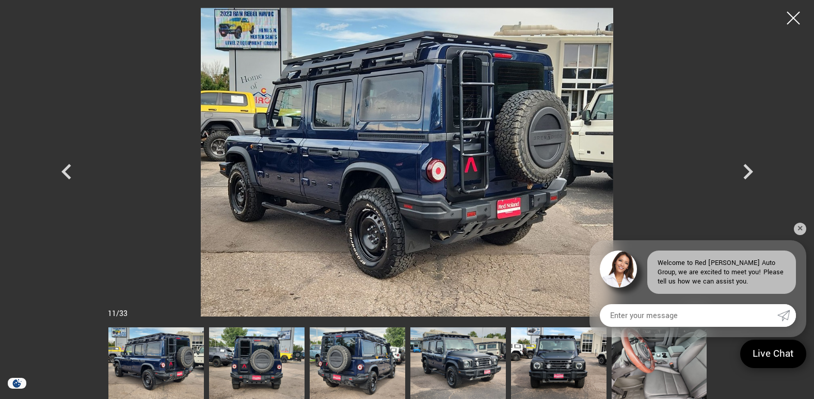
click at [344, 361] on img at bounding box center [357, 364] width 95 height 72
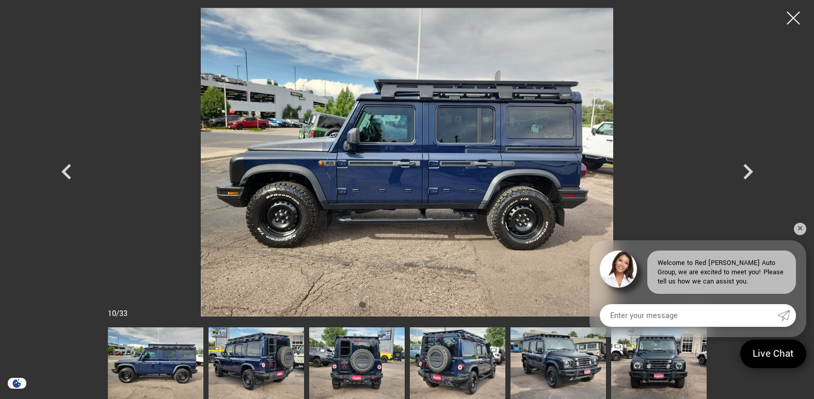
click at [255, 364] on img at bounding box center [255, 364] width 95 height 72
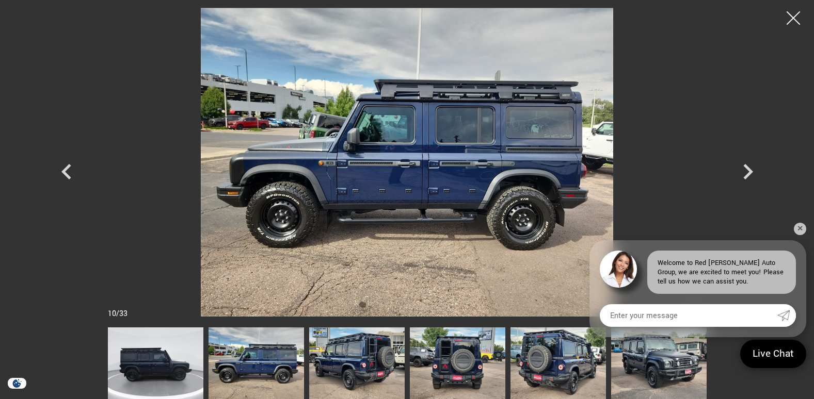
click at [794, 19] on div at bounding box center [793, 18] width 27 height 27
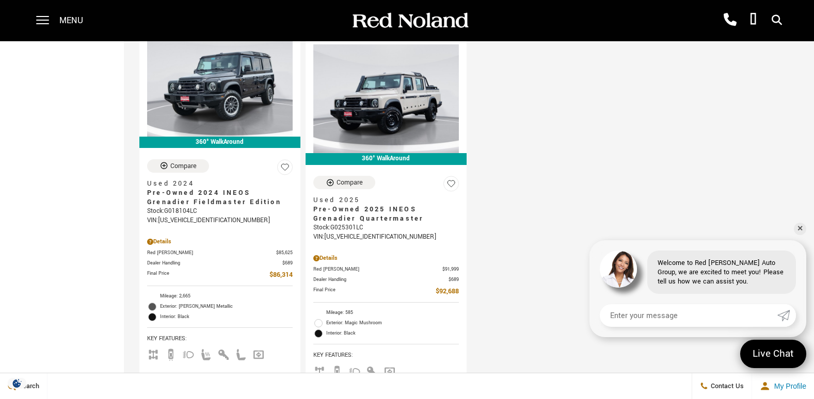
scroll to position [1445, 0]
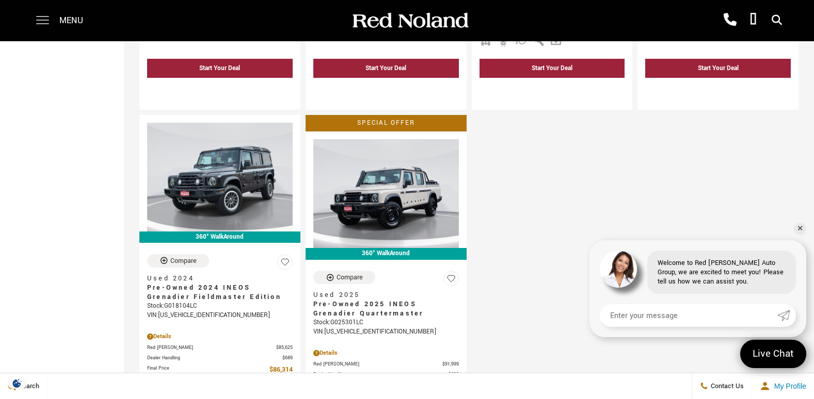
click at [37, 21] on div at bounding box center [37, 20] width 23 height 41
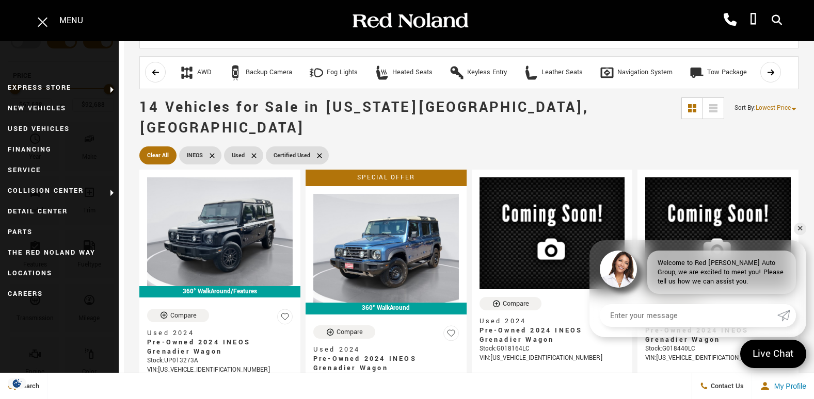
scroll to position [0, 0]
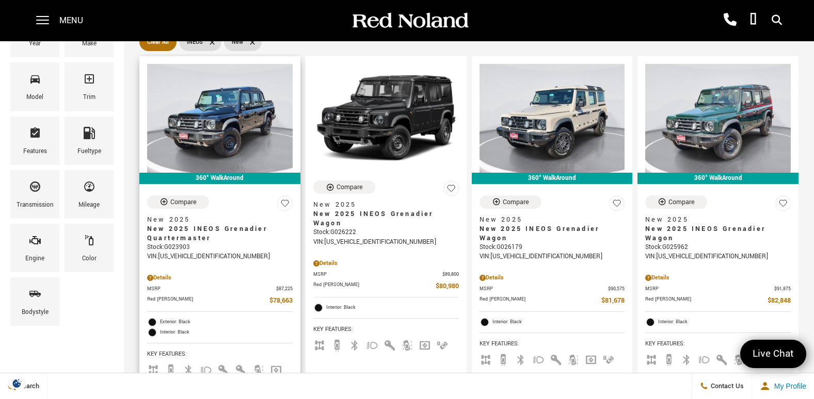
scroll to position [52, 0]
